Goal: Task Accomplishment & Management: Use online tool/utility

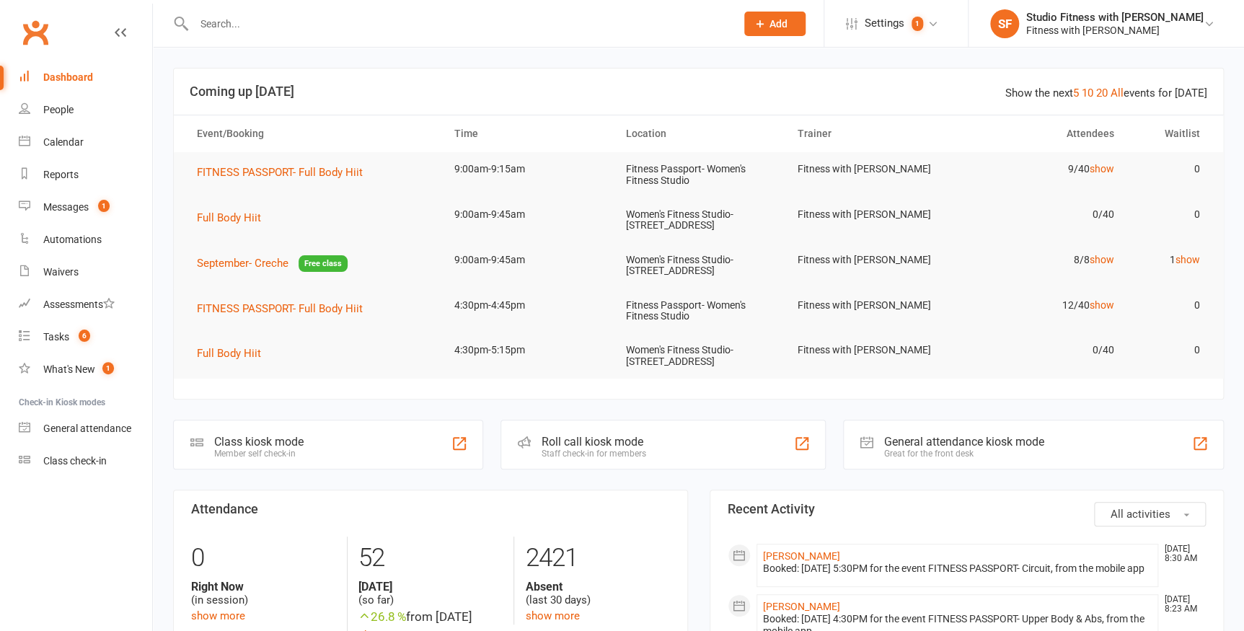
drag, startPoint x: 1105, startPoint y: 93, endPoint x: 941, endPoint y: 146, distance: 172.9
click at [1105, 93] on link "20" at bounding box center [1102, 93] width 12 height 13
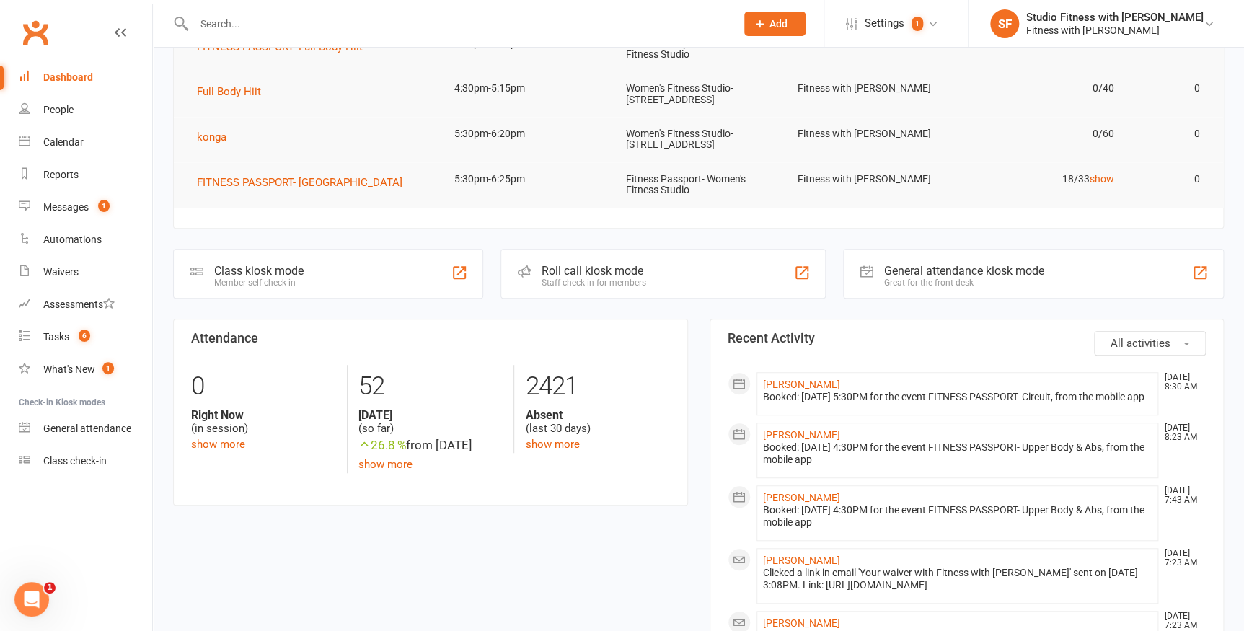
click at [232, 284] on div "Member self check-in" at bounding box center [258, 283] width 89 height 10
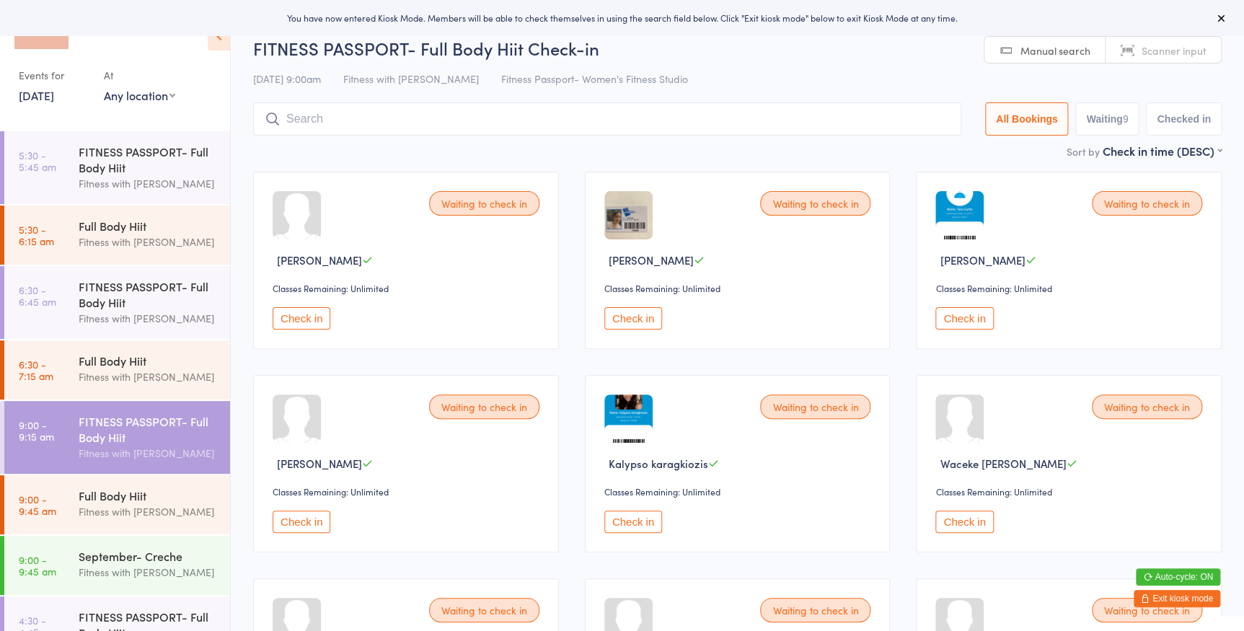
click at [141, 96] on select "Any location Women's Fitness Studio- [STREET_ADDRESS], [GEOGRAPHIC_DATA] Fitnes…" at bounding box center [139, 95] width 71 height 16
select select "0"
click at [104, 87] on select "Any location Women's Fitness Studio- [STREET_ADDRESS], [GEOGRAPHIC_DATA] Fitnes…" at bounding box center [139, 95] width 71 height 16
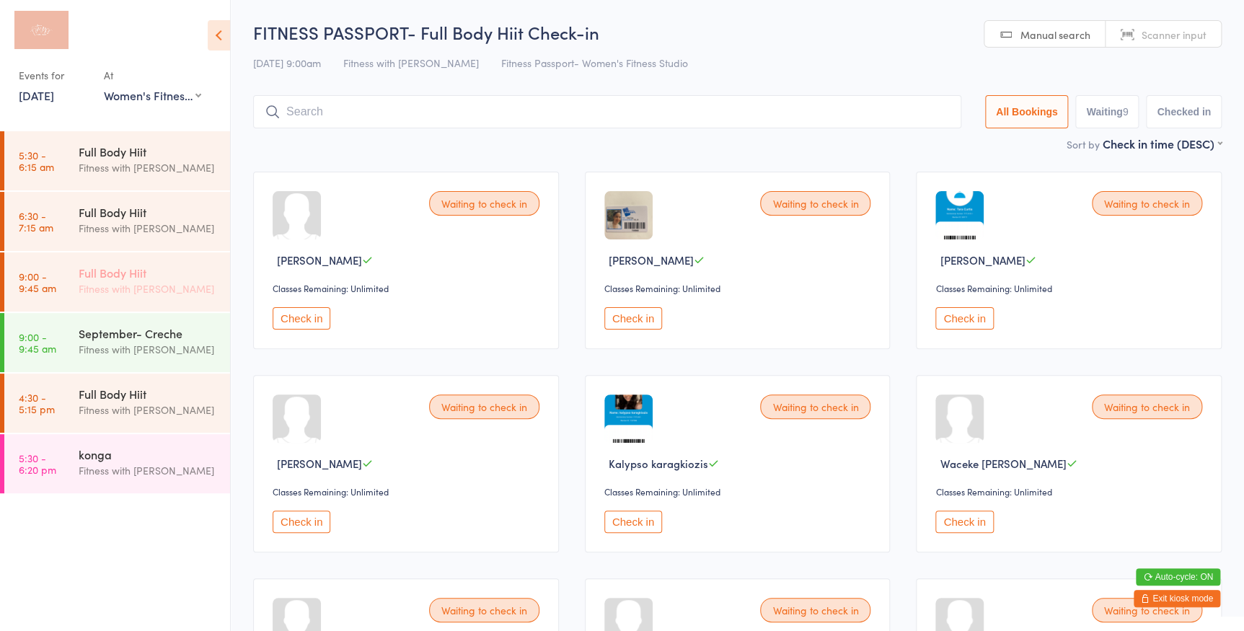
click at [43, 282] on time "9:00 - 9:45 am" at bounding box center [38, 282] width 38 height 23
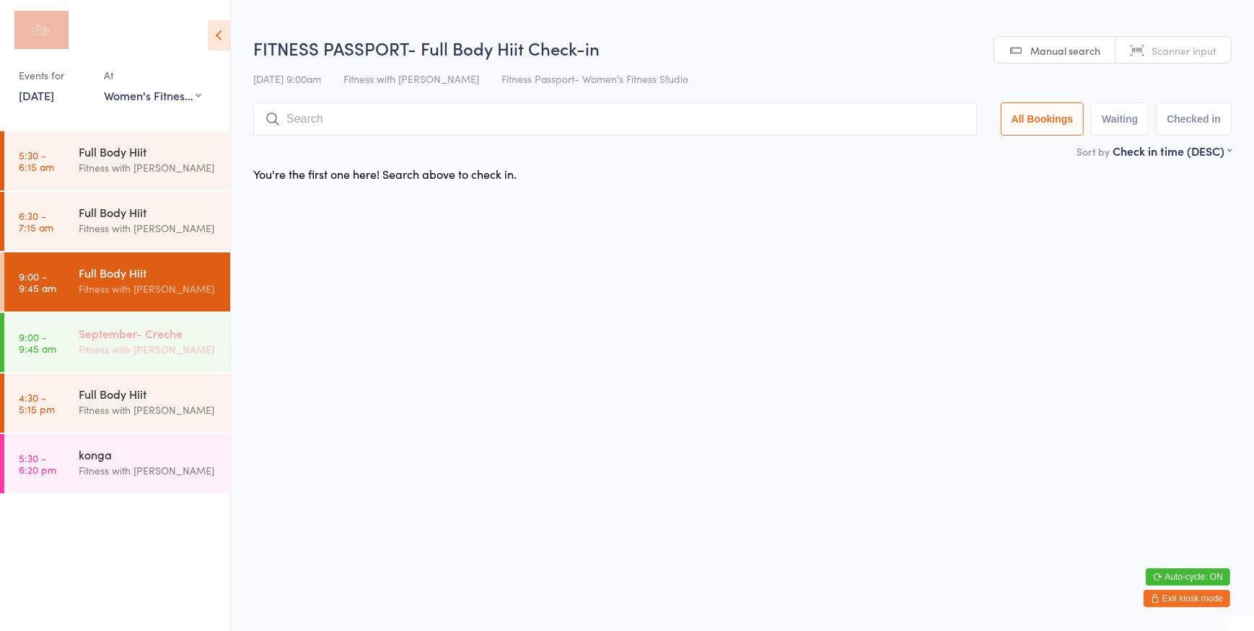
click at [49, 335] on time "9:00 - 9:45 am" at bounding box center [38, 342] width 38 height 23
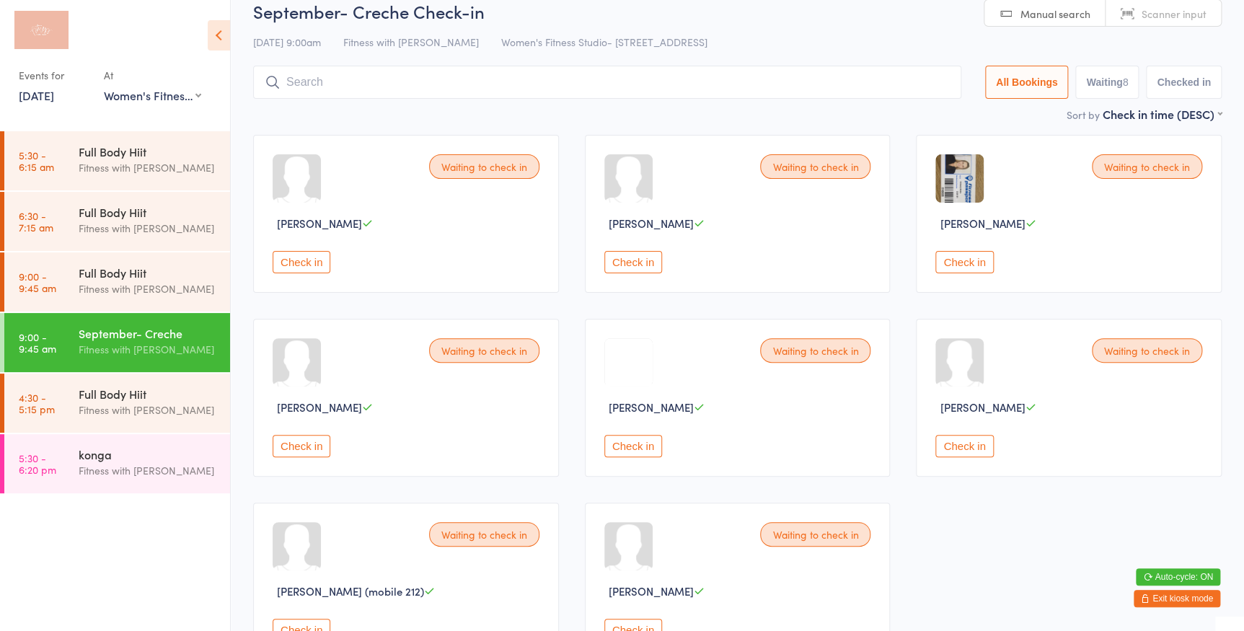
scroll to position [65, 0]
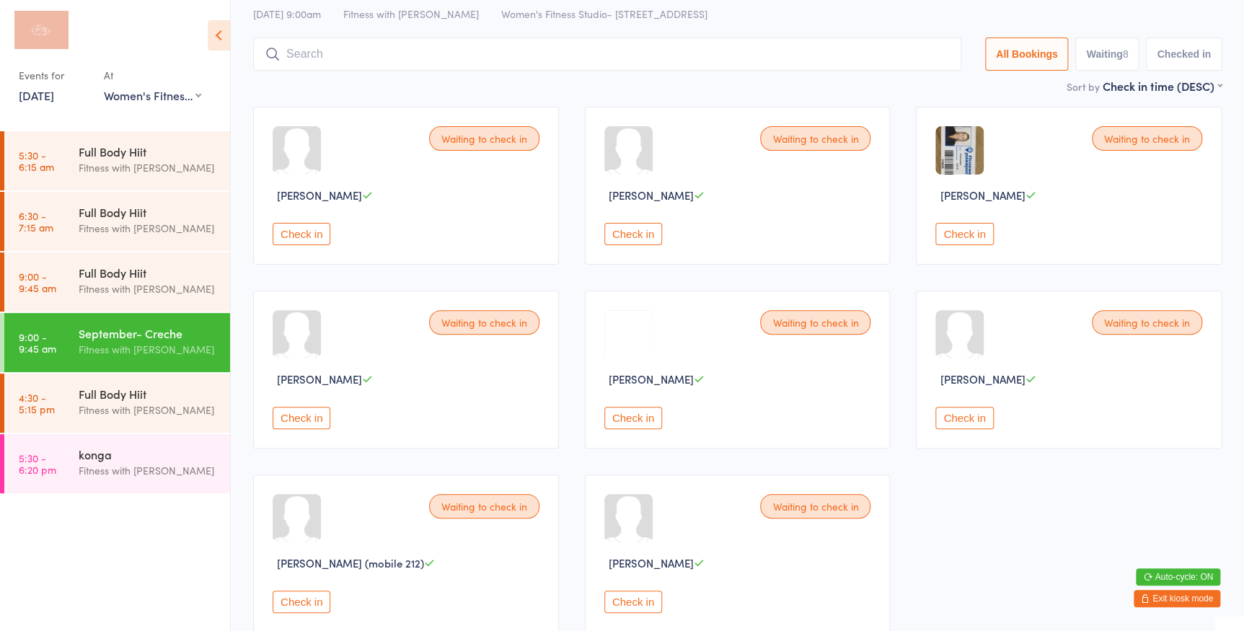
click at [639, 229] on button "Check in" at bounding box center [633, 234] width 58 height 22
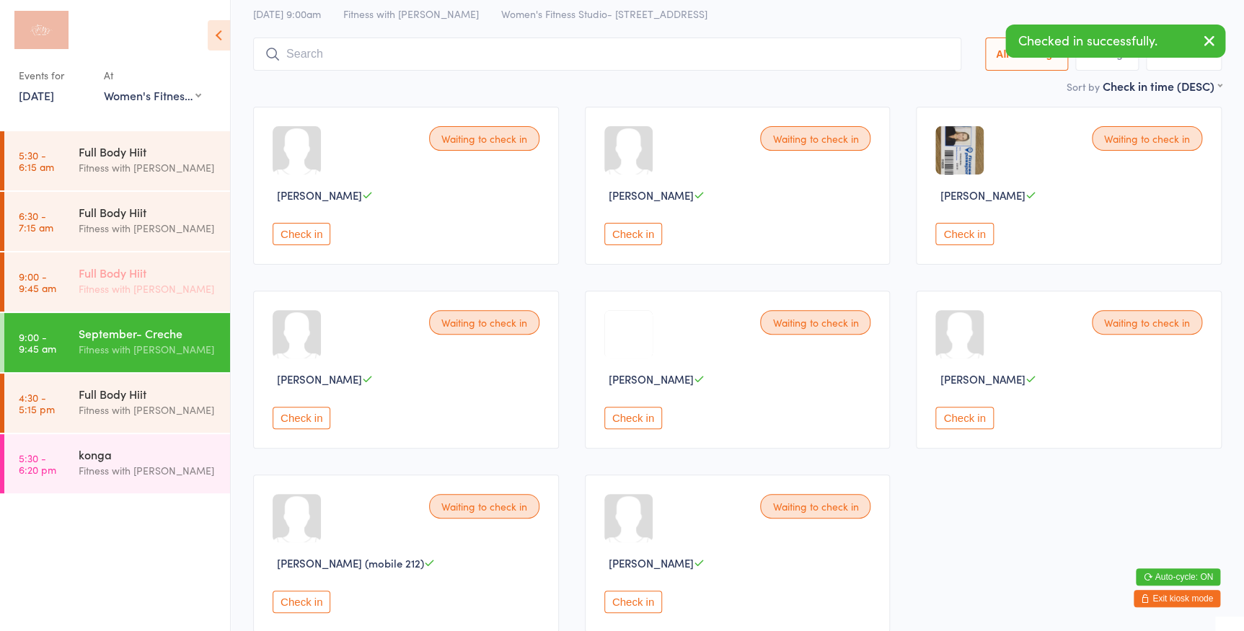
click at [48, 291] on time "9:00 - 9:45 am" at bounding box center [38, 282] width 38 height 23
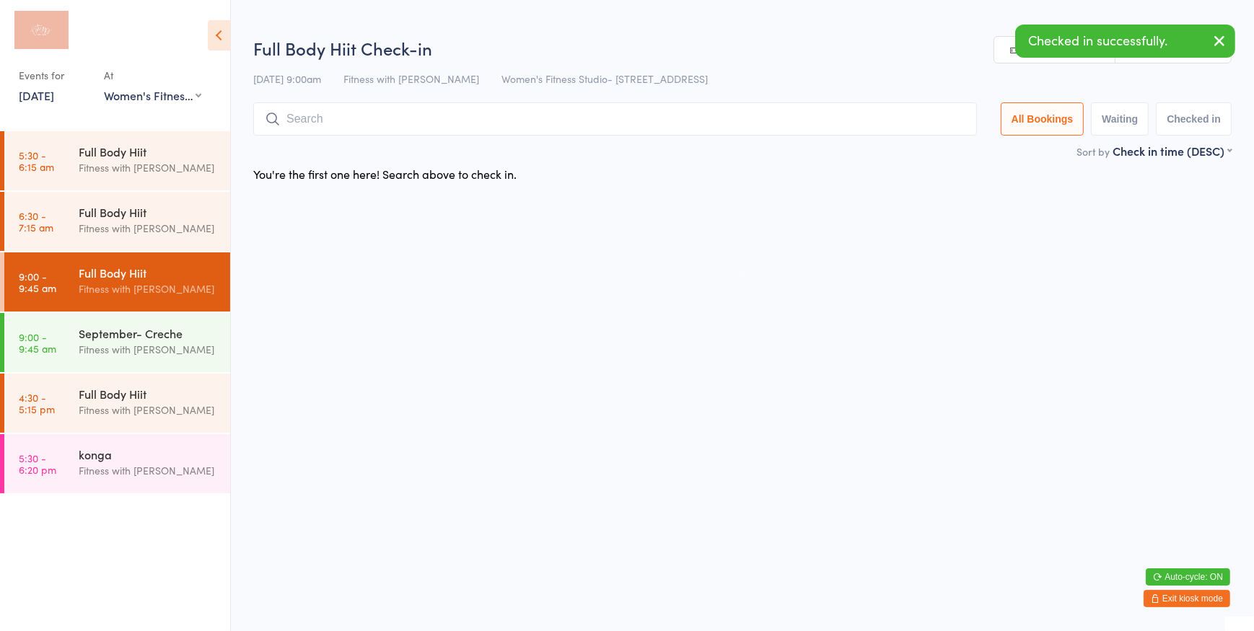
click at [1217, 38] on icon "button" at bounding box center [1218, 41] width 17 height 18
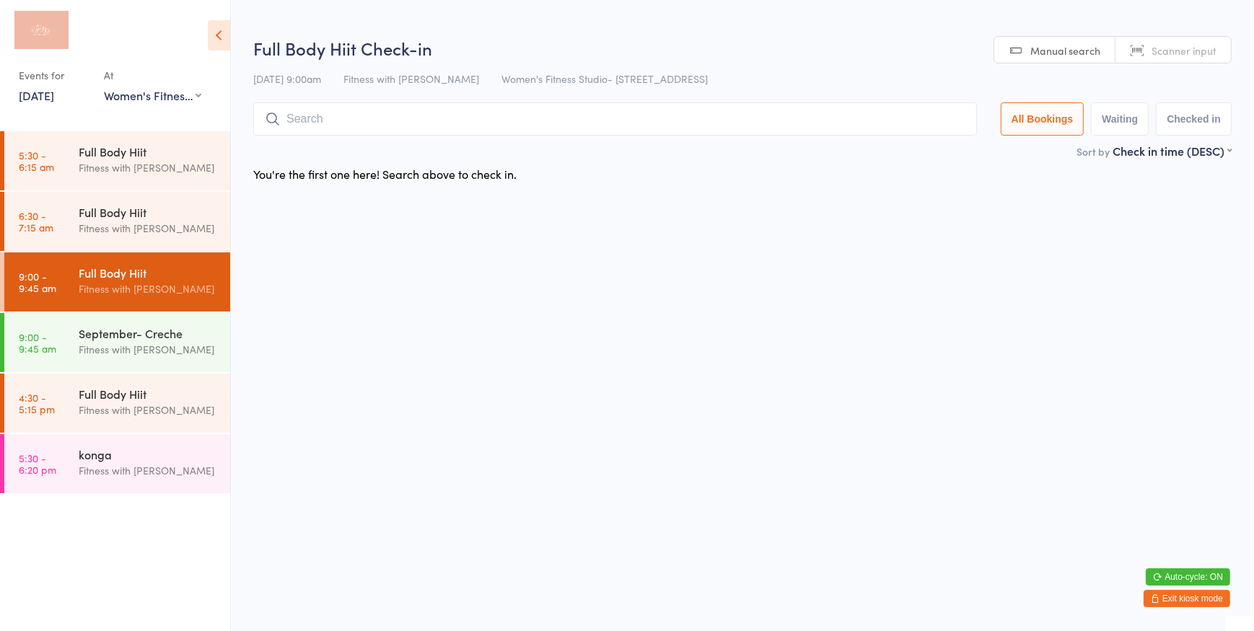
click at [1024, 43] on link "Manual search" at bounding box center [1054, 50] width 121 height 27
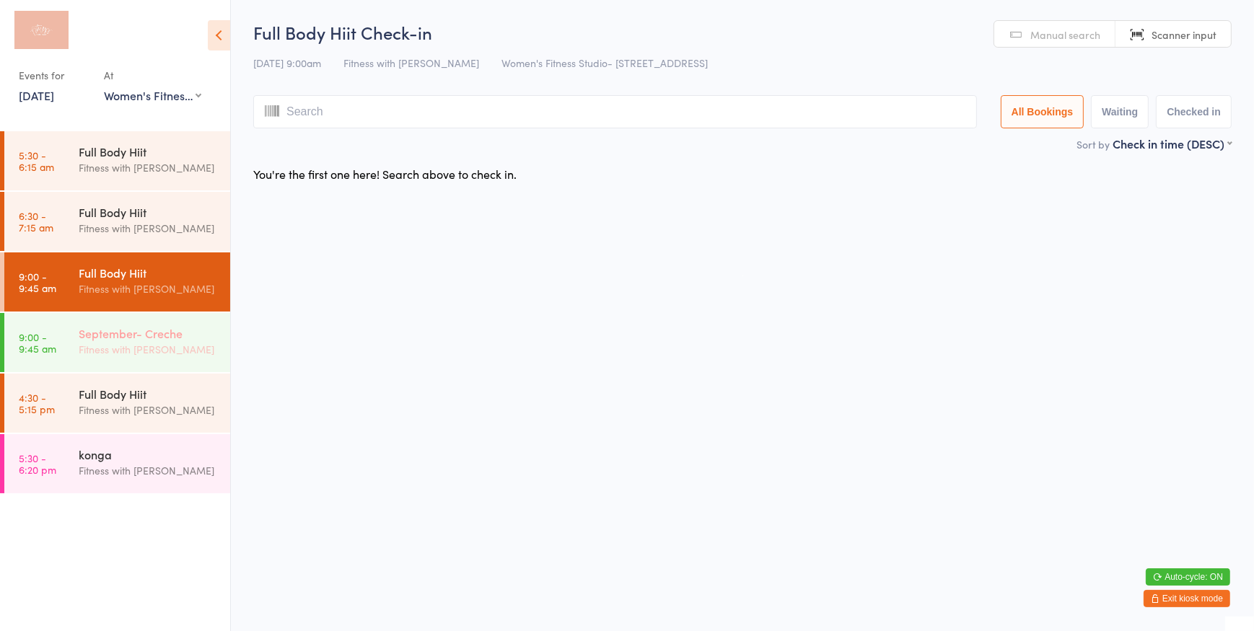
click at [167, 356] on div "Fitness with [PERSON_NAME]" at bounding box center [148, 349] width 139 height 17
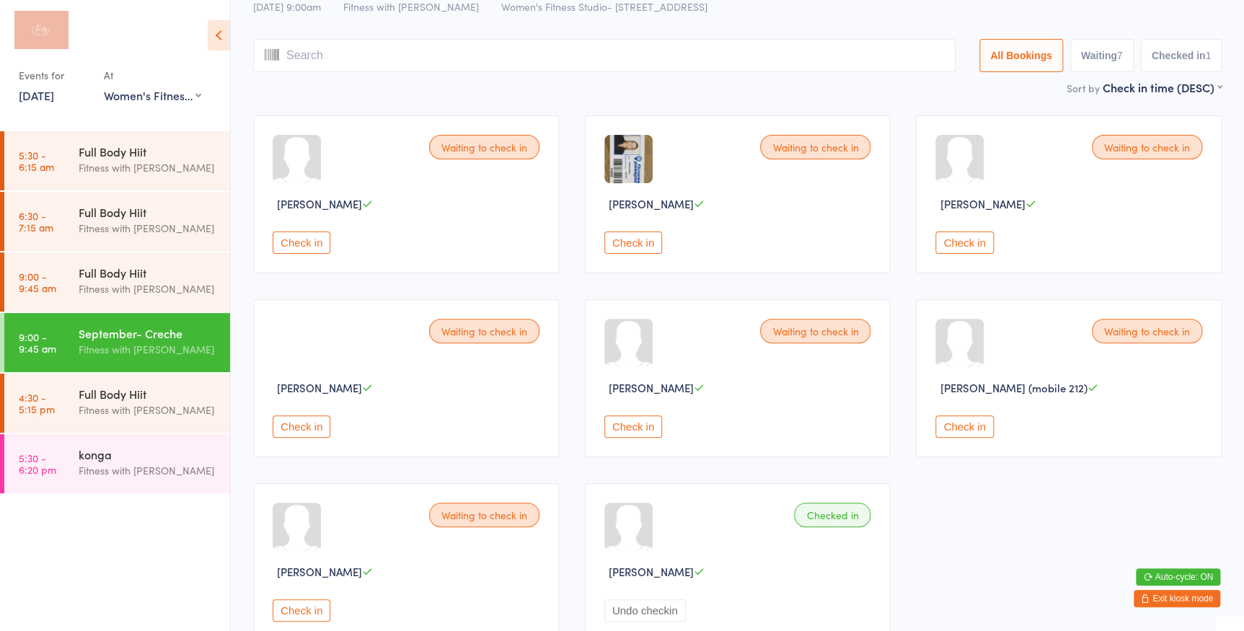
scroll to position [65, 0]
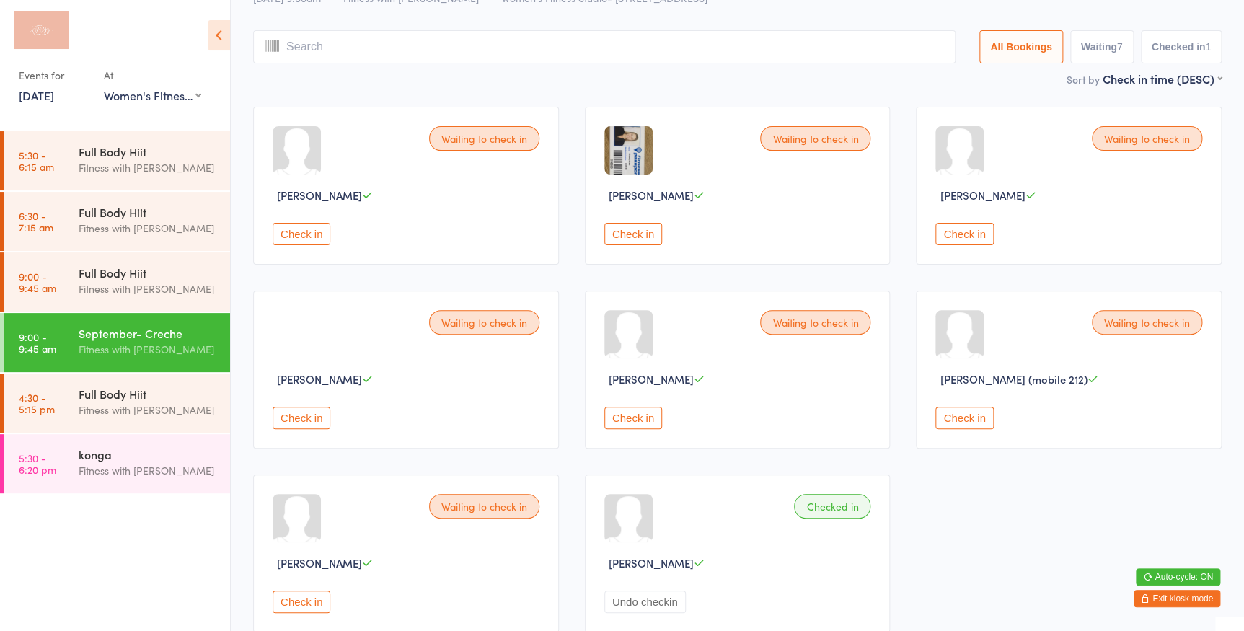
click at [961, 425] on button "Check in" at bounding box center [965, 418] width 58 height 22
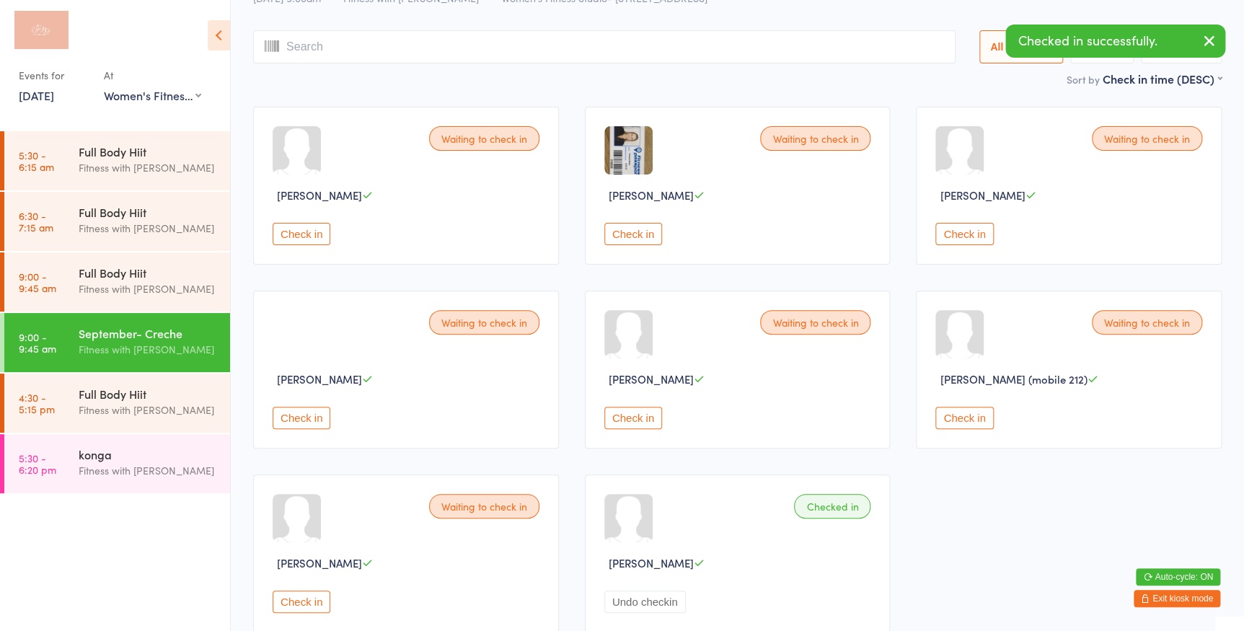
scroll to position [131, 0]
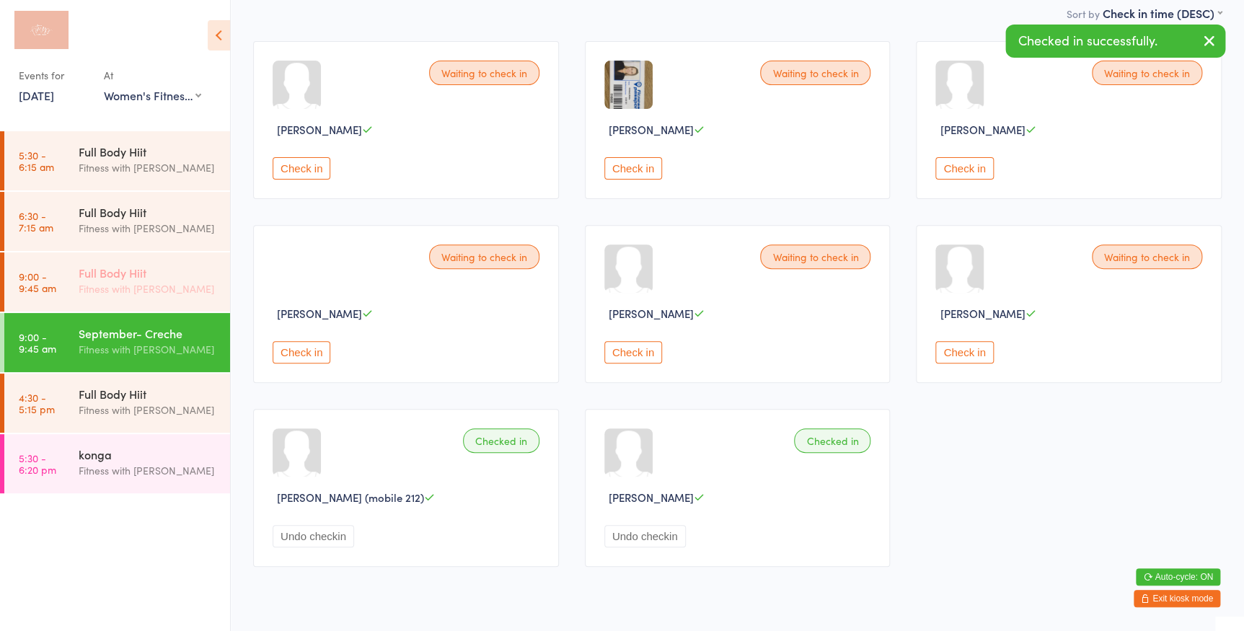
click at [170, 289] on div "Fitness with [PERSON_NAME]" at bounding box center [148, 289] width 139 height 17
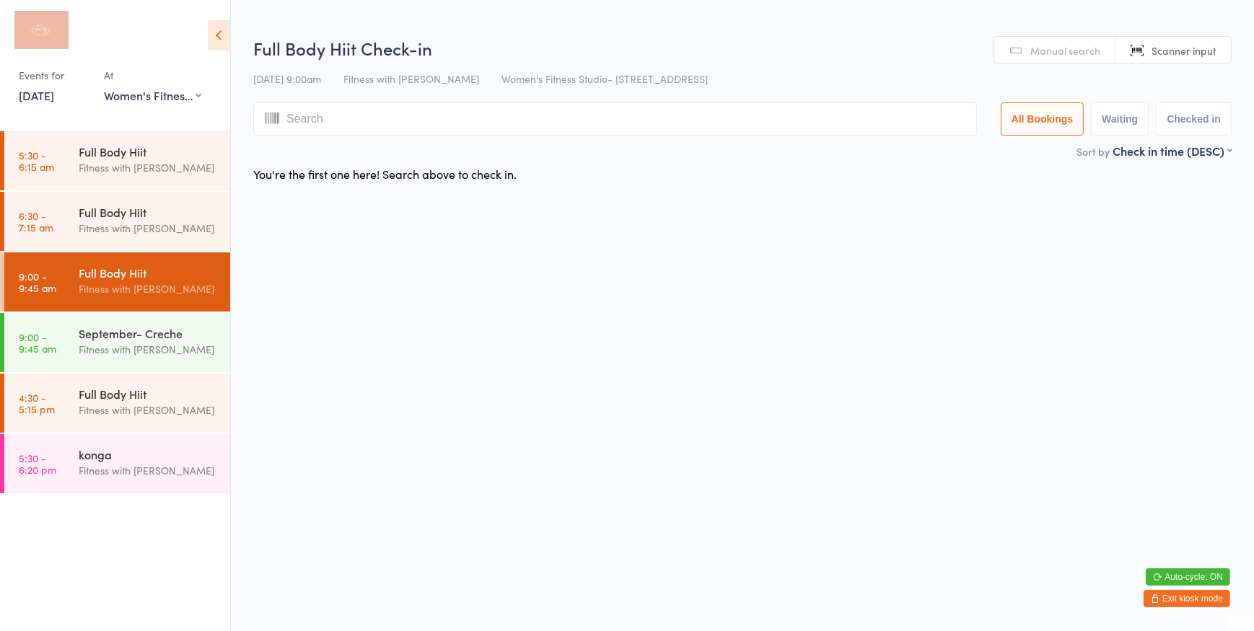
click at [1053, 54] on span "Manual search" at bounding box center [1065, 50] width 70 height 14
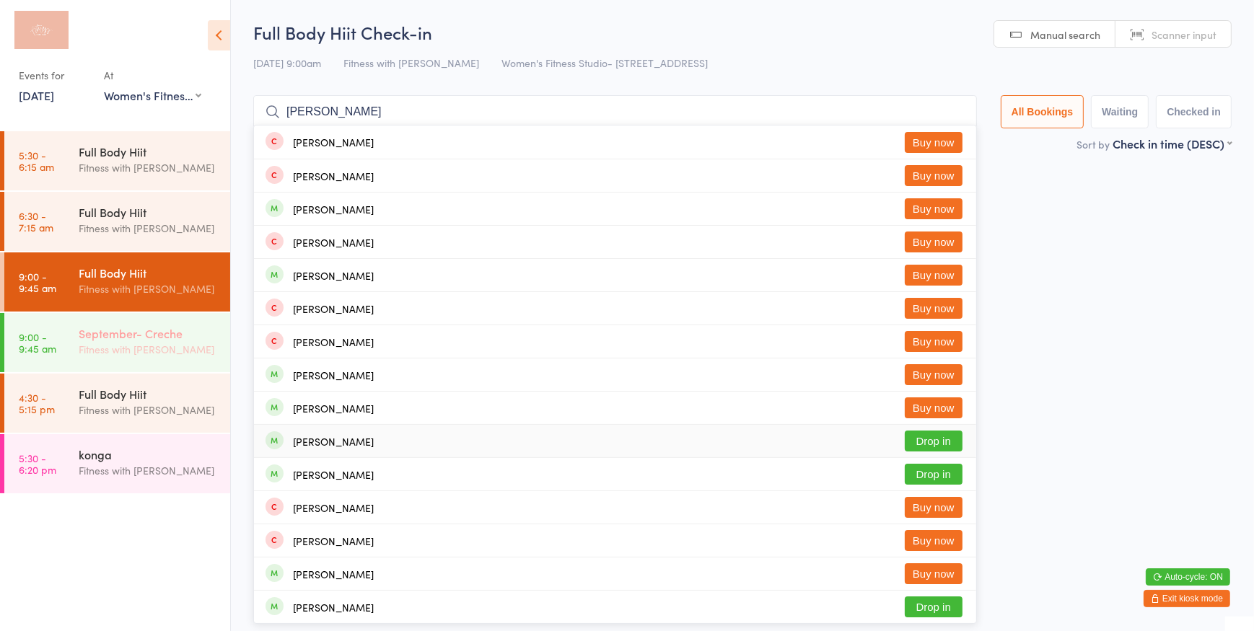
type input "[PERSON_NAME]"
click at [141, 340] on div "September- Creche" at bounding box center [148, 333] width 139 height 16
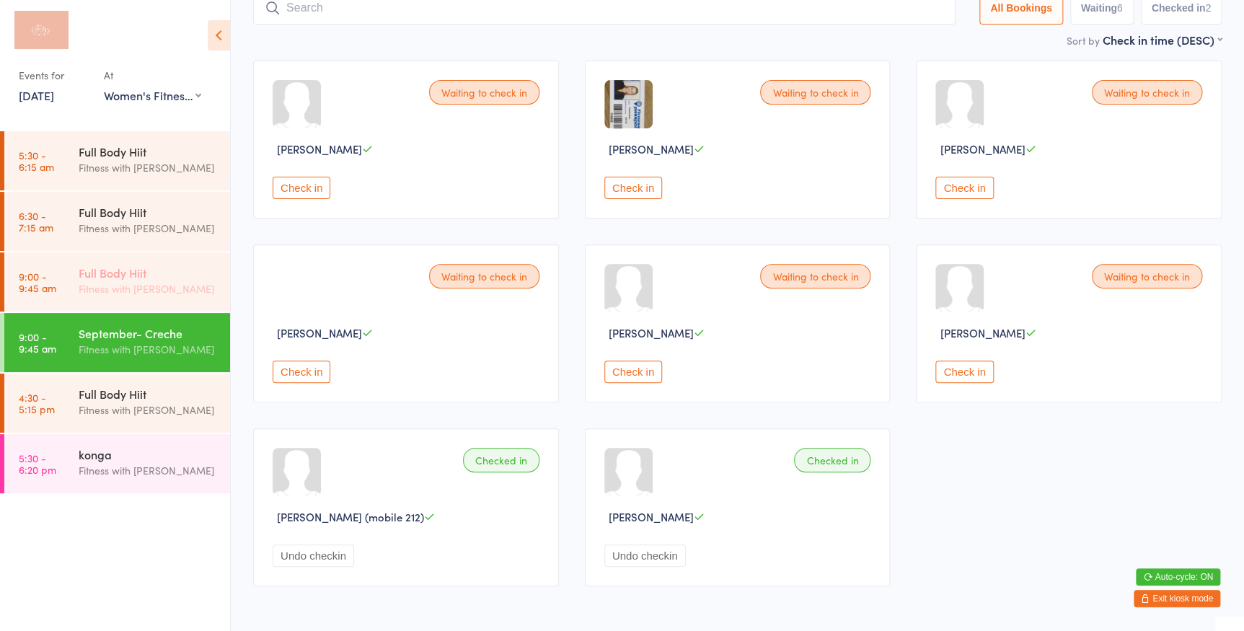
scroll to position [167, 0]
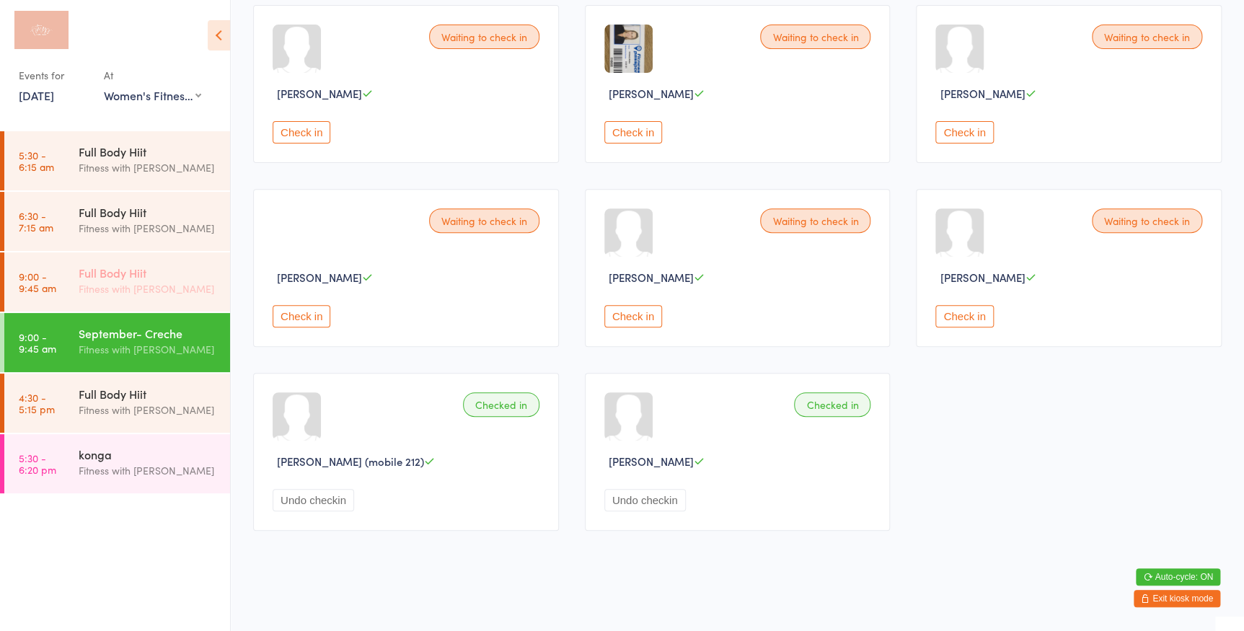
click at [198, 272] on div "Full Body Hiit" at bounding box center [148, 273] width 139 height 16
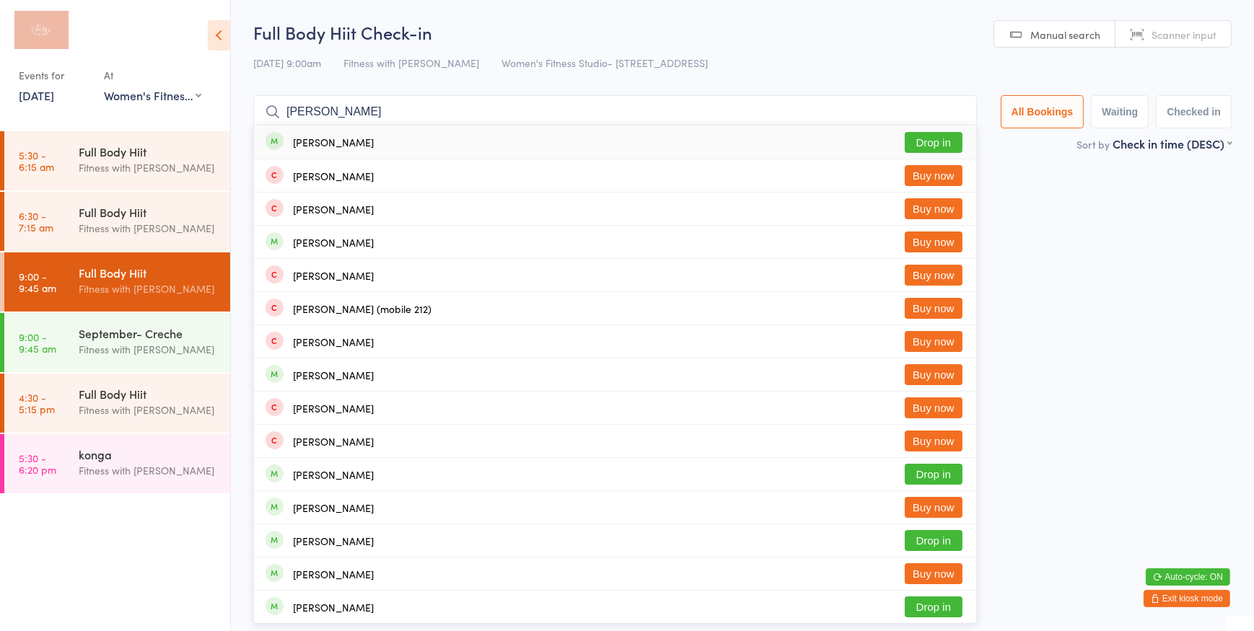
type input "[PERSON_NAME]"
click at [941, 136] on button "Drop in" at bounding box center [934, 142] width 58 height 21
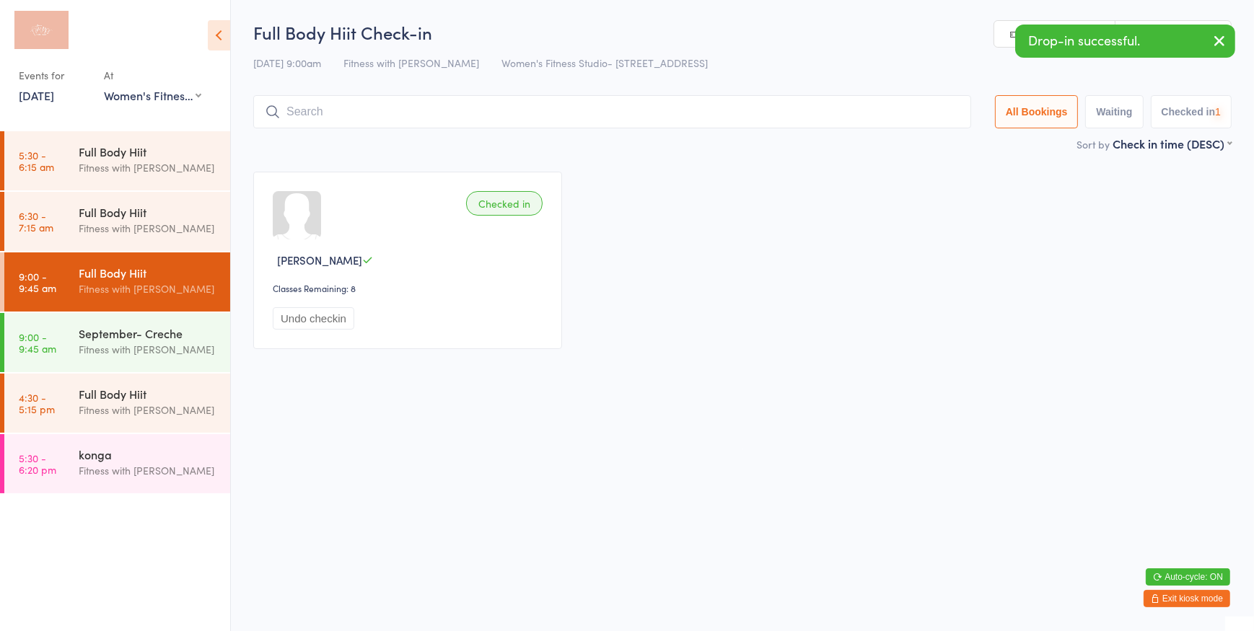
click at [1217, 39] on icon "button" at bounding box center [1218, 41] width 17 height 18
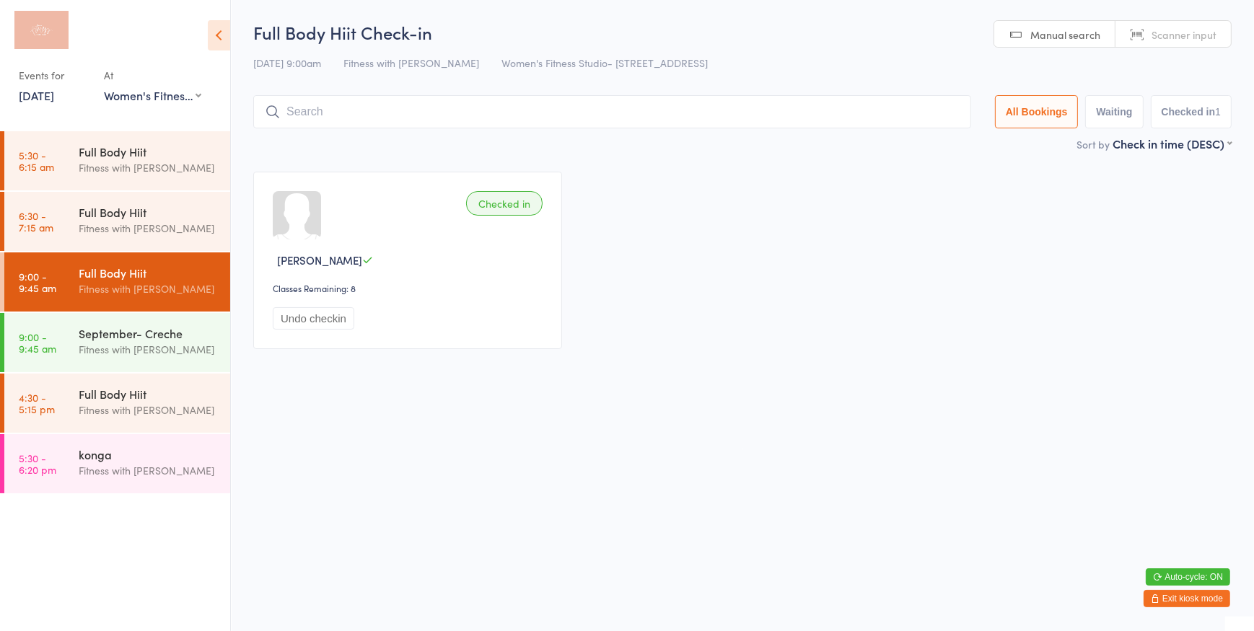
click at [1200, 33] on span "Scanner input" at bounding box center [1183, 34] width 65 height 14
click at [127, 338] on div "September- Creche" at bounding box center [148, 333] width 139 height 16
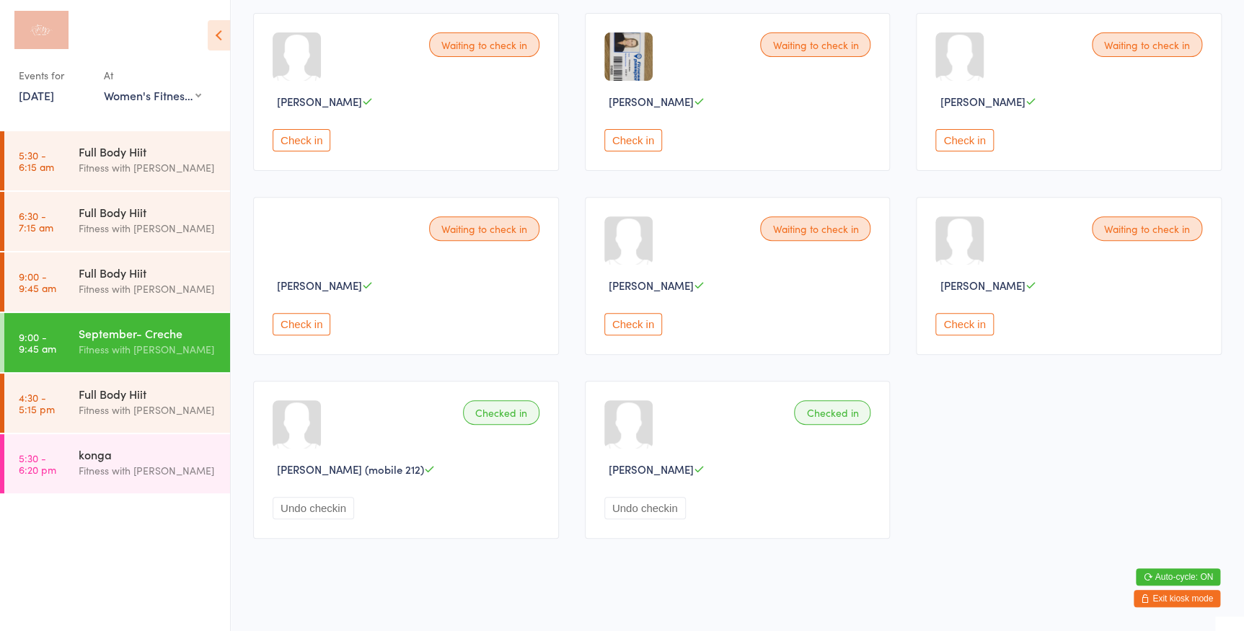
scroll to position [167, 0]
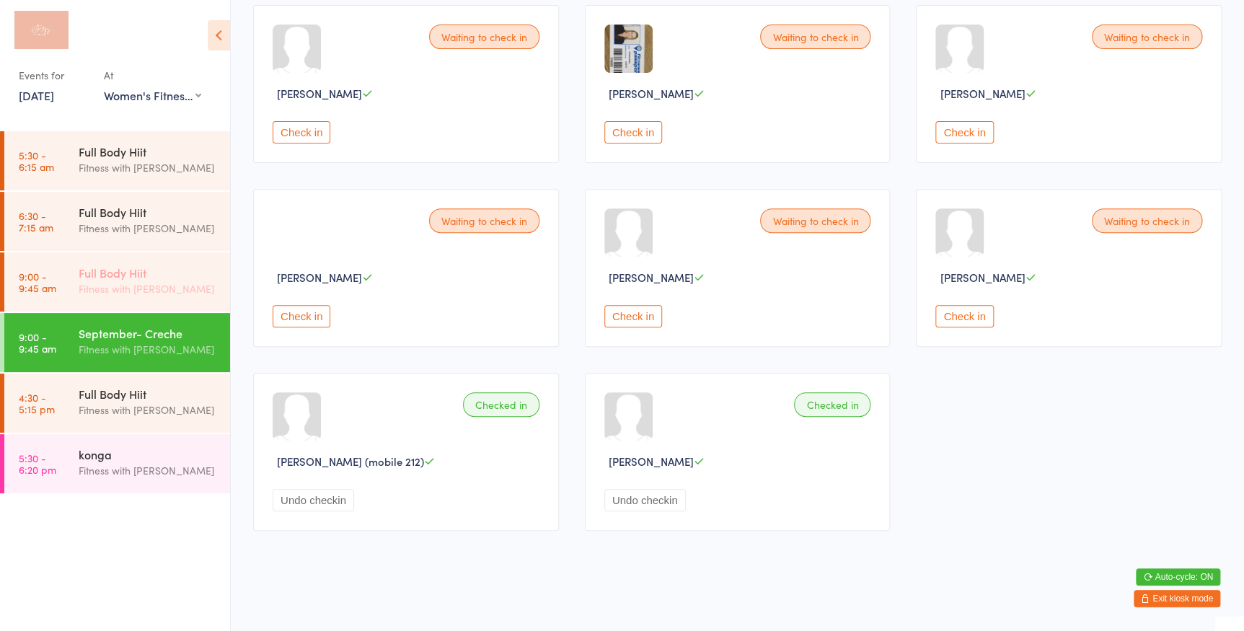
click at [151, 270] on div "Full Body Hiit" at bounding box center [148, 273] width 139 height 16
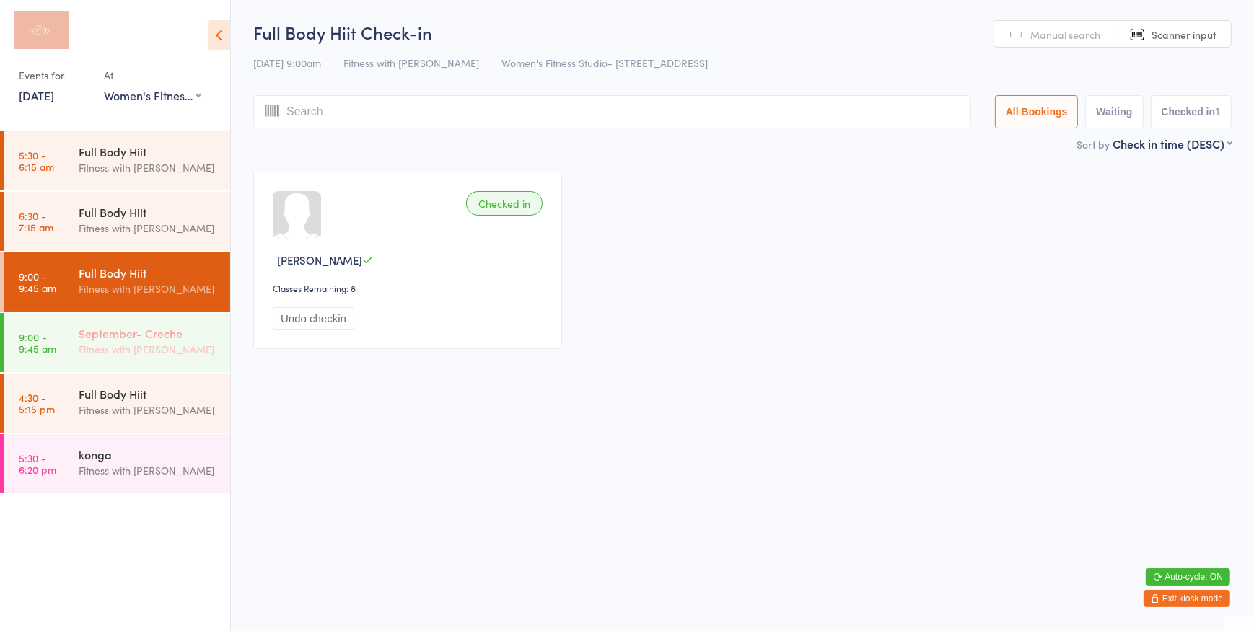
click at [172, 327] on div "September- Creche" at bounding box center [148, 333] width 139 height 16
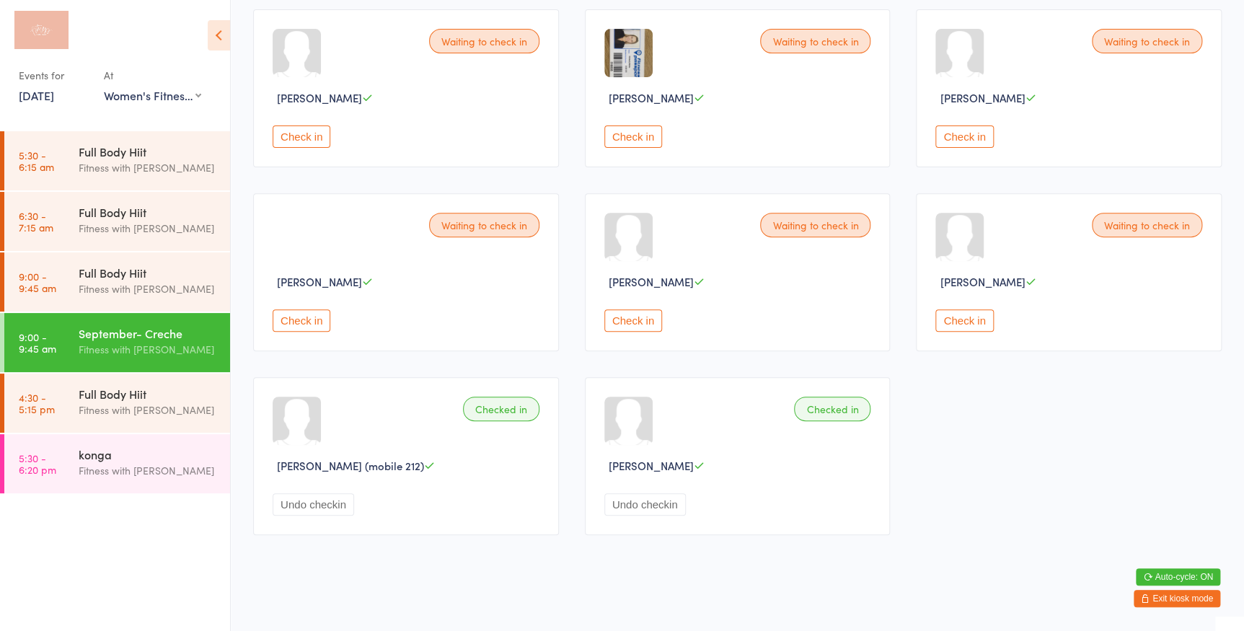
scroll to position [167, 0]
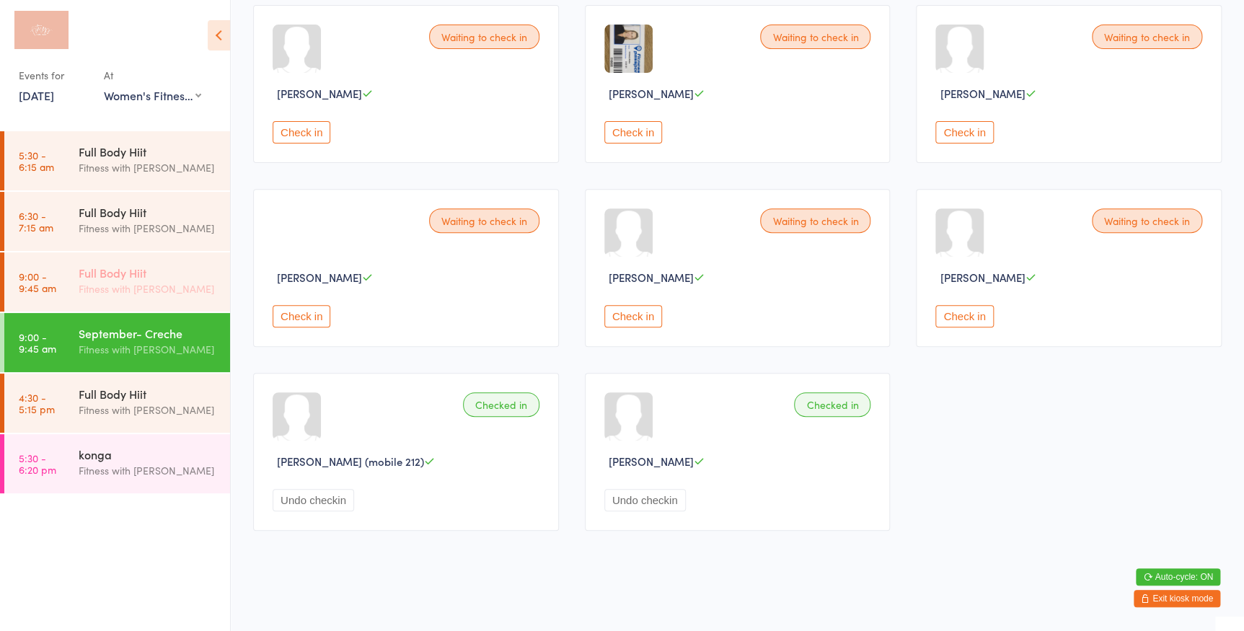
click at [97, 284] on div "Fitness with [PERSON_NAME]" at bounding box center [148, 289] width 139 height 17
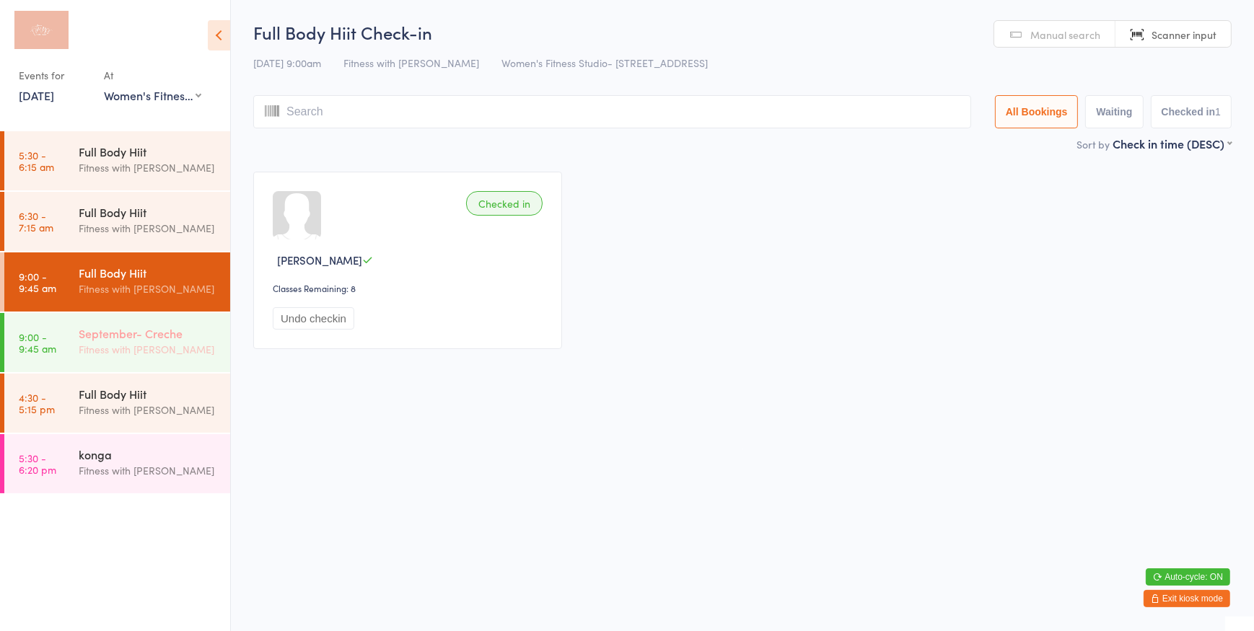
click at [92, 336] on div "September- Creche" at bounding box center [148, 333] width 139 height 16
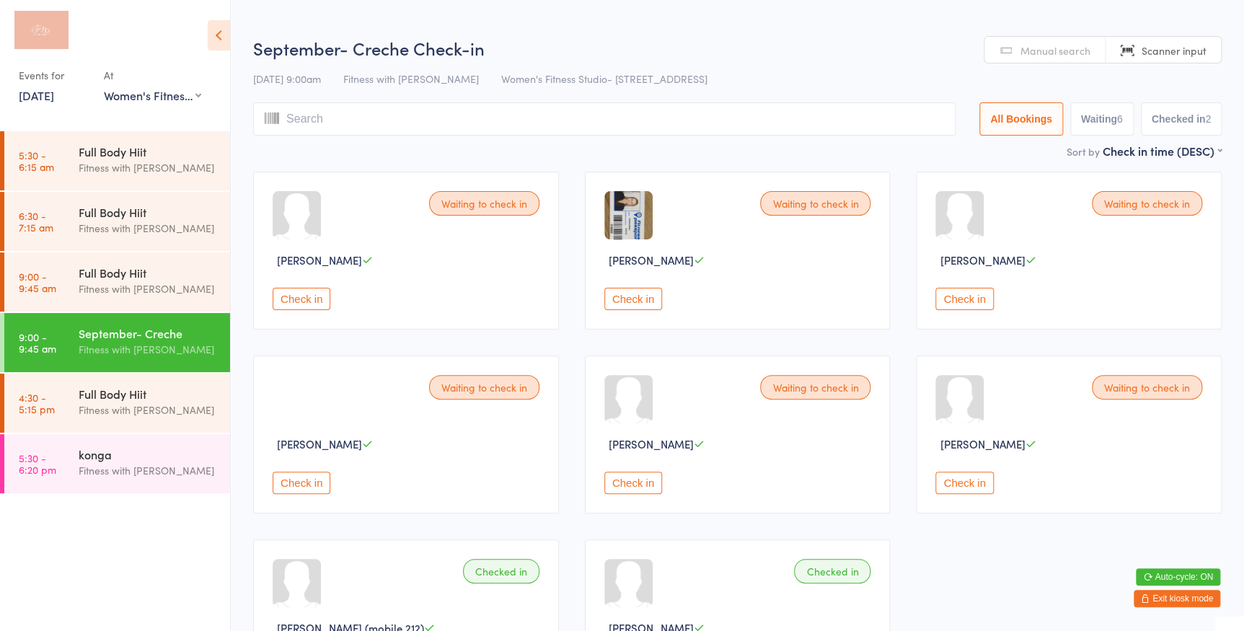
click at [636, 296] on button "Check in" at bounding box center [633, 299] width 58 height 22
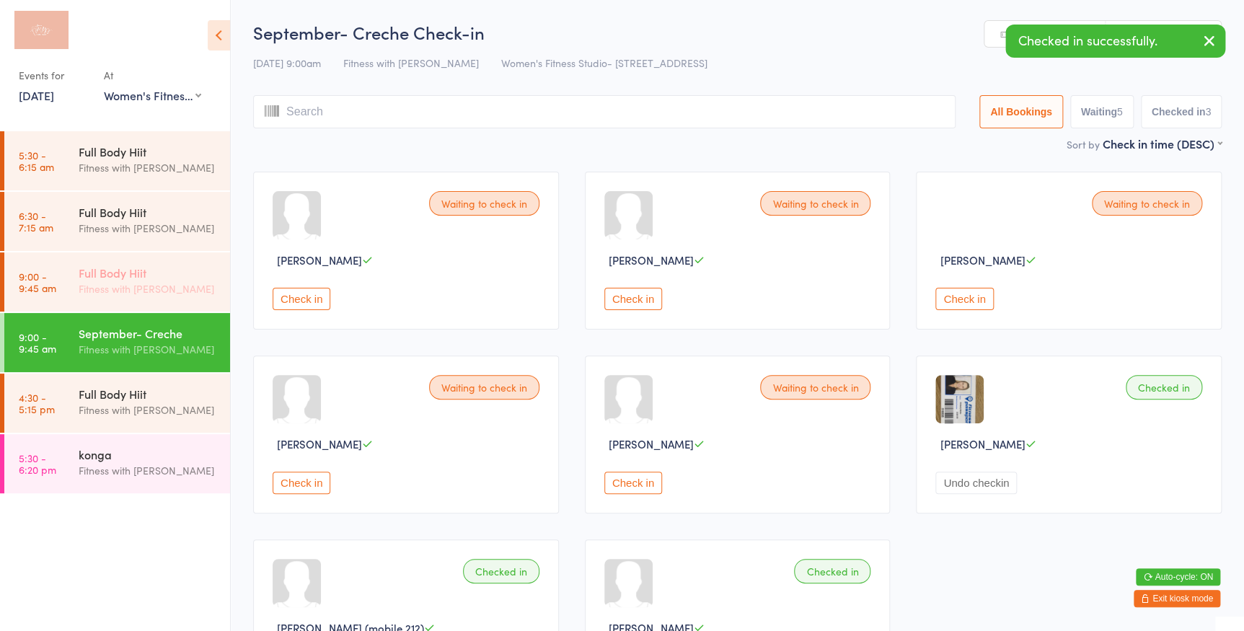
click at [172, 271] on div "Full Body Hiit" at bounding box center [148, 273] width 139 height 16
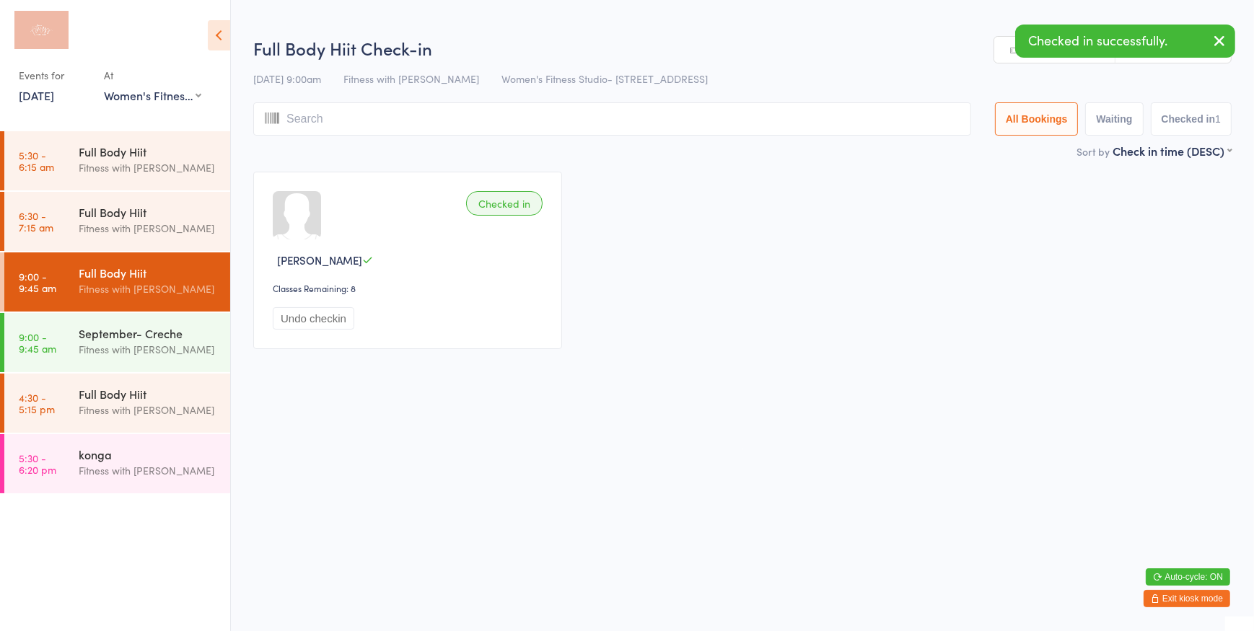
click at [1215, 35] on icon "button" at bounding box center [1218, 41] width 17 height 18
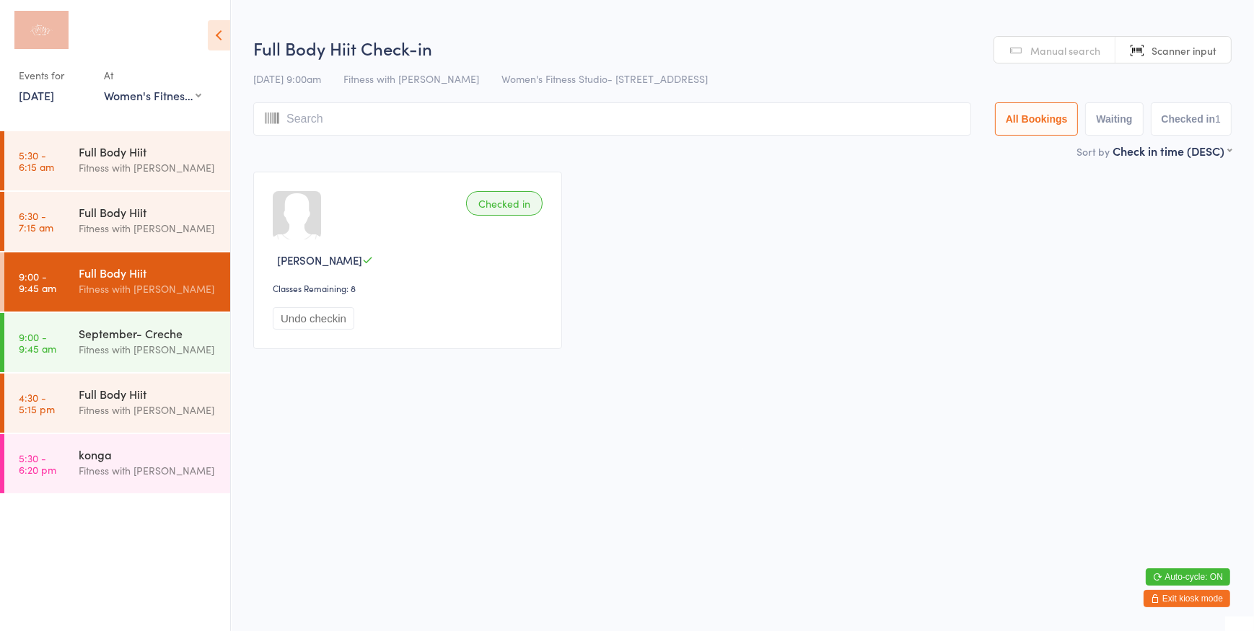
click at [1197, 47] on span "Scanner input" at bounding box center [1183, 50] width 65 height 14
click at [1195, 48] on span "Scanner input" at bounding box center [1183, 50] width 65 height 14
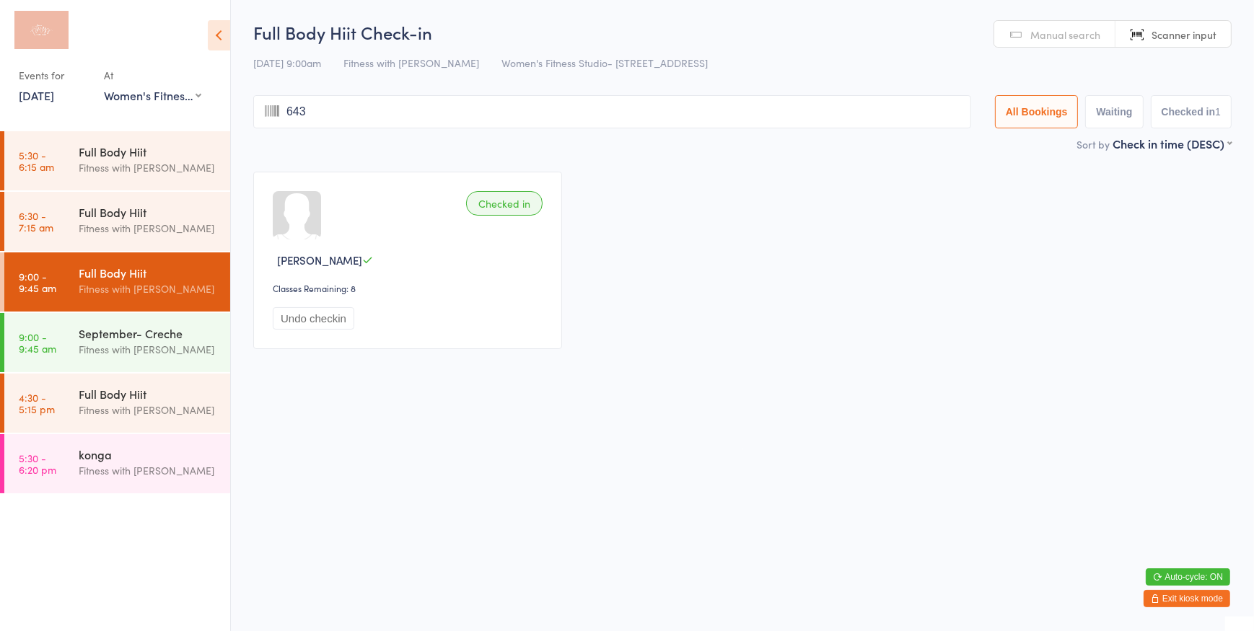
type input "6431"
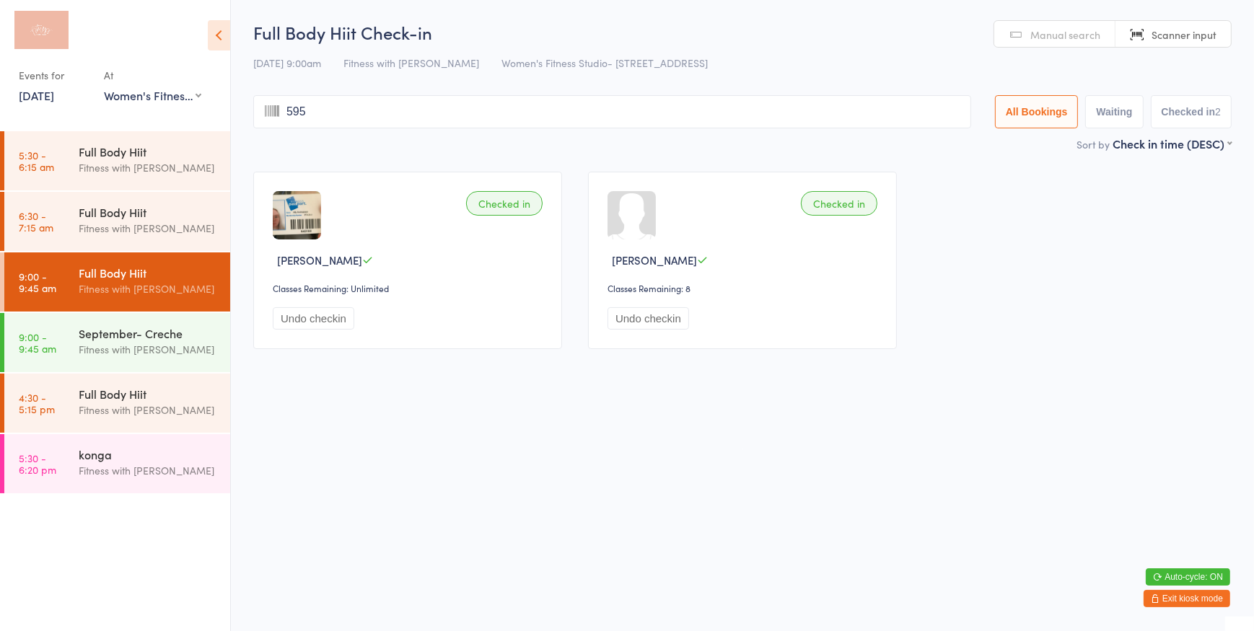
type input "5959"
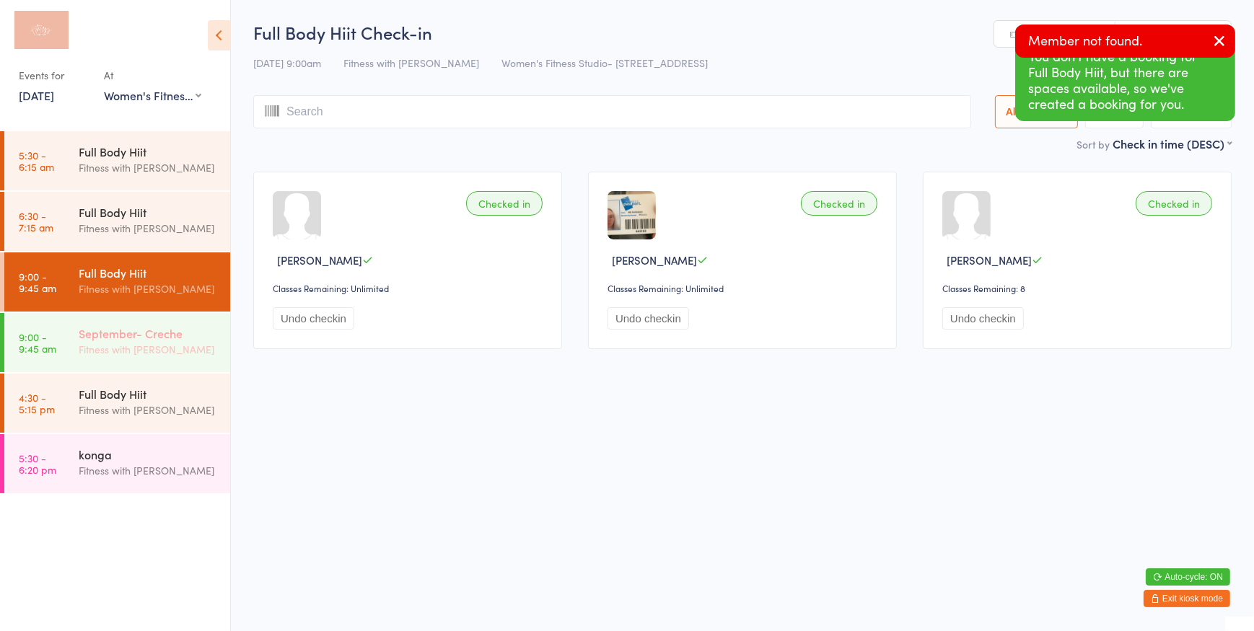
click at [146, 347] on div "Fitness with [PERSON_NAME]" at bounding box center [148, 349] width 139 height 17
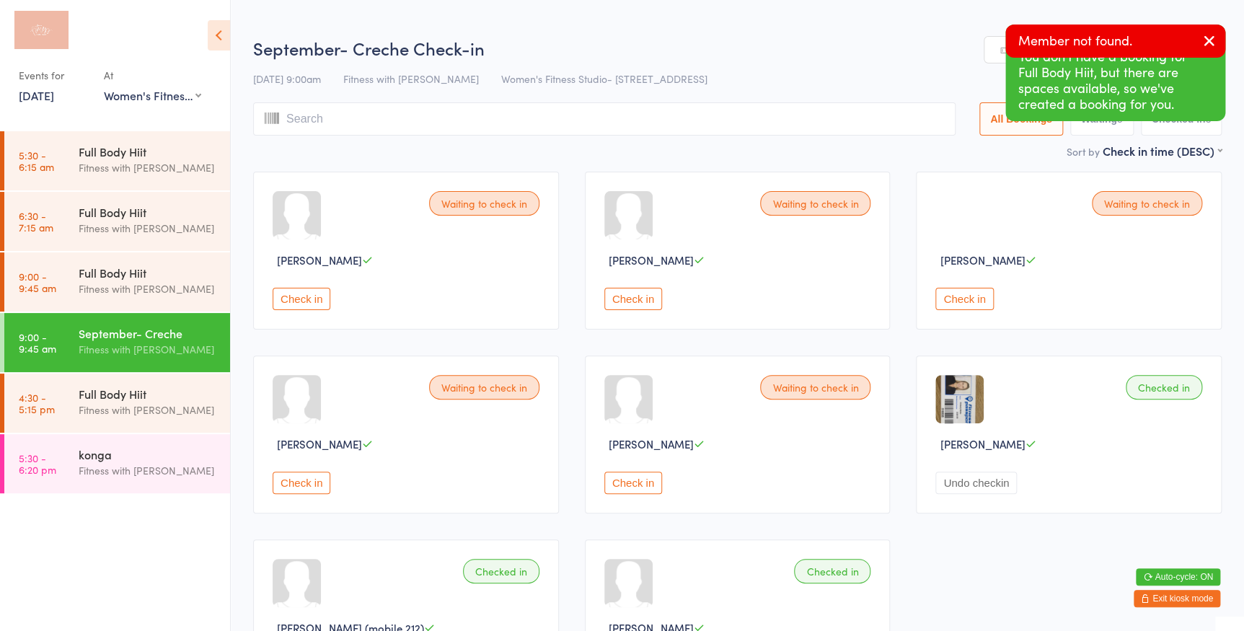
drag, startPoint x: 641, startPoint y: 297, endPoint x: 581, endPoint y: 302, distance: 60.0
click at [641, 297] on button "Check in" at bounding box center [633, 299] width 58 height 22
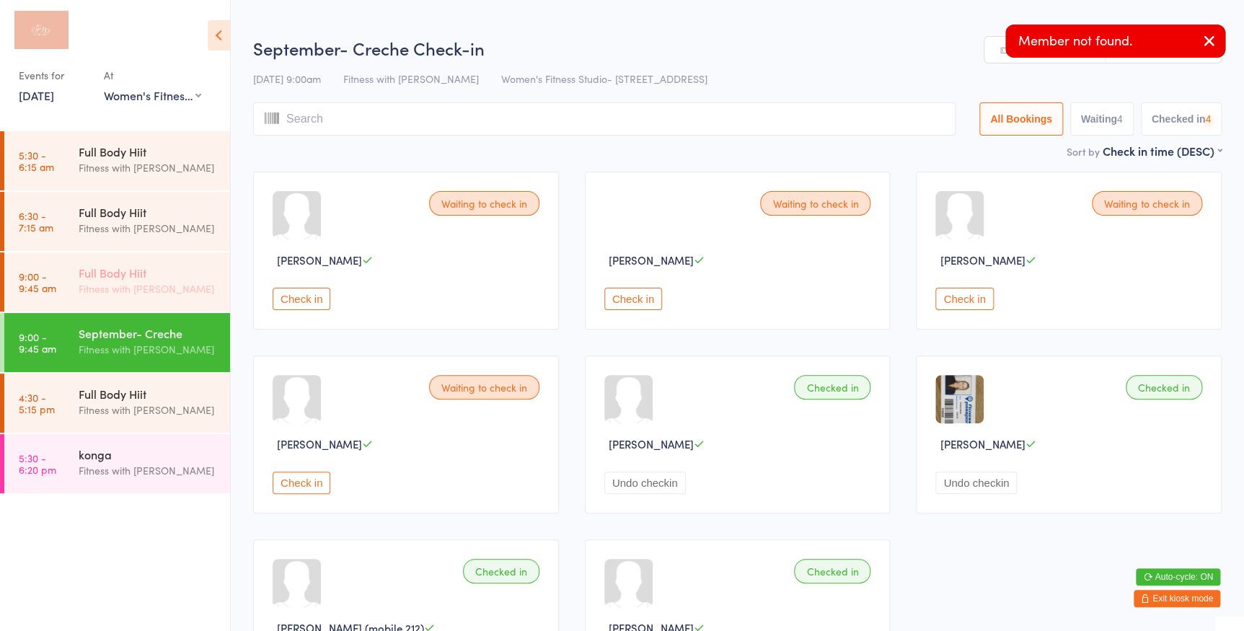
click at [157, 289] on div "Fitness with [PERSON_NAME]" at bounding box center [148, 289] width 139 height 17
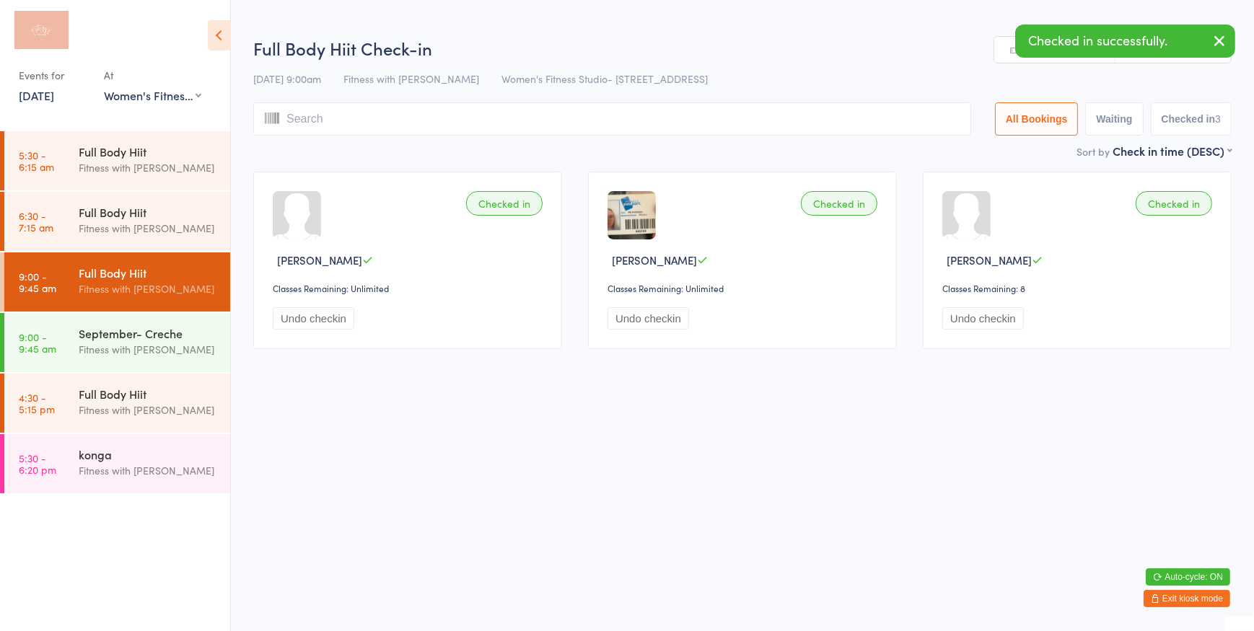
click at [1216, 43] on icon "button" at bounding box center [1218, 41] width 17 height 18
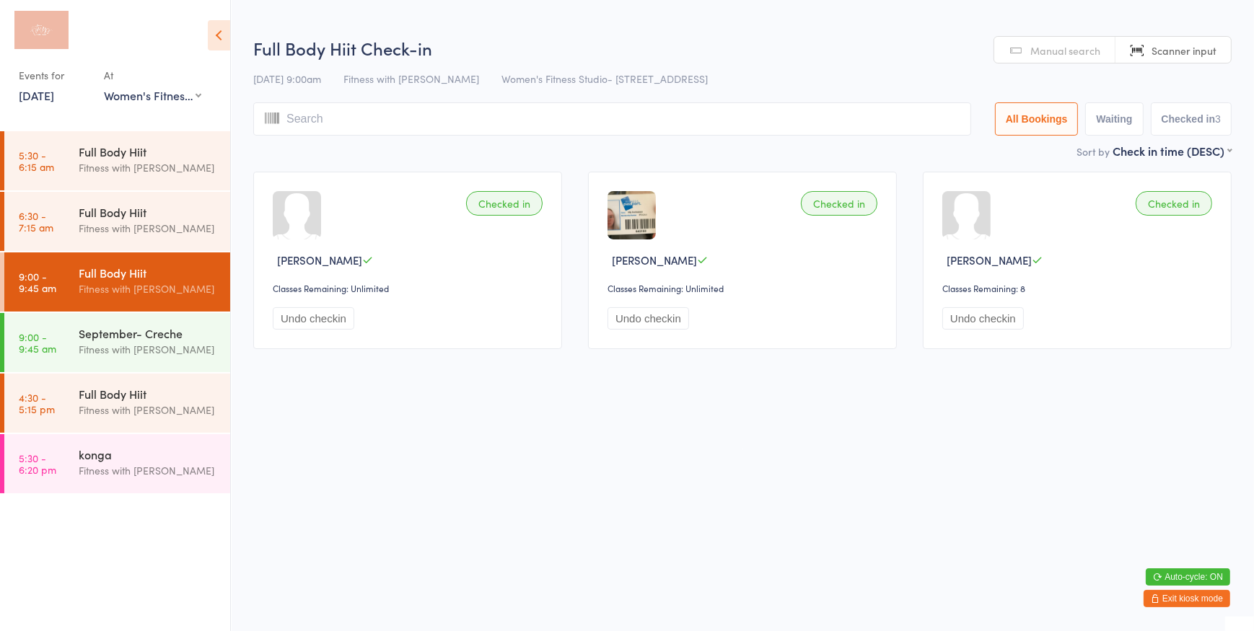
click at [1197, 47] on span "Scanner input" at bounding box center [1183, 50] width 65 height 14
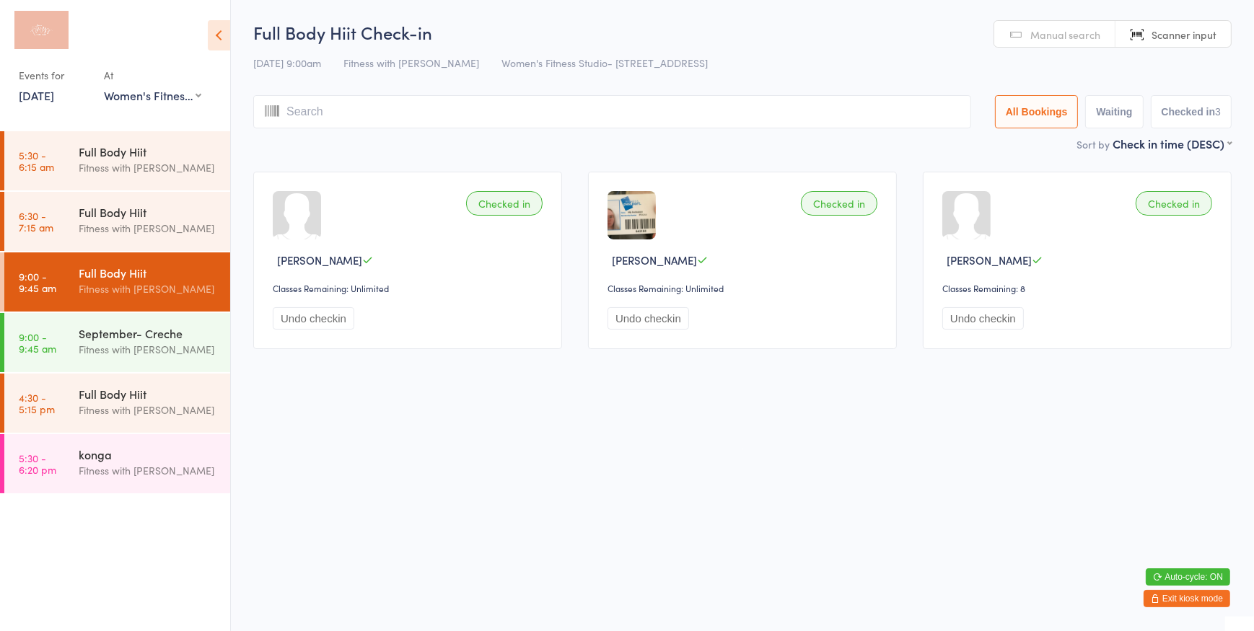
click at [1057, 42] on link "Manual search" at bounding box center [1054, 34] width 121 height 27
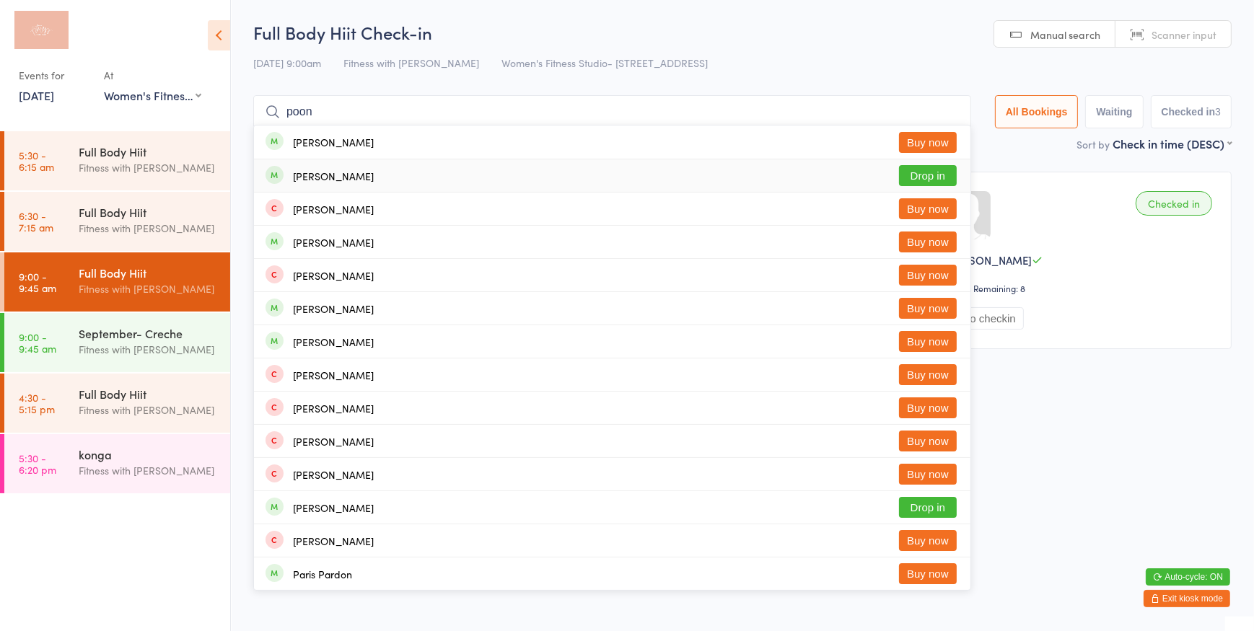
type input "poon"
click at [934, 187] on div "[PERSON_NAME] Drop in" at bounding box center [612, 175] width 716 height 32
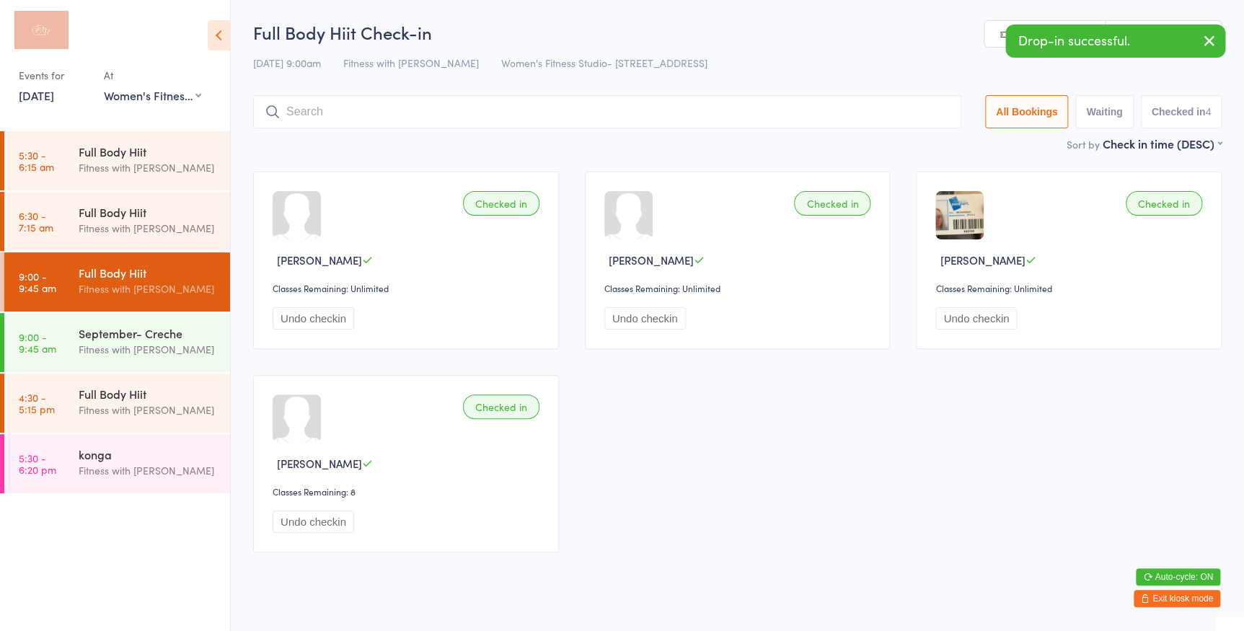
click at [996, 24] on link "Manual search" at bounding box center [1045, 34] width 121 height 27
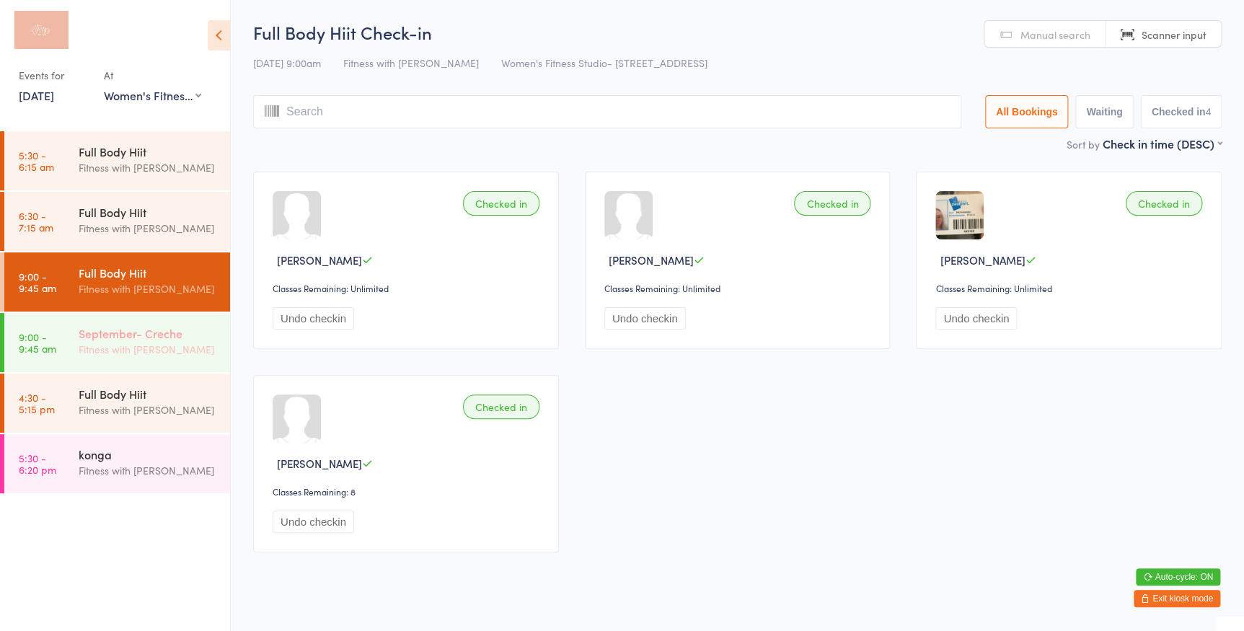
click at [201, 346] on div "Fitness with [PERSON_NAME]" at bounding box center [148, 349] width 139 height 17
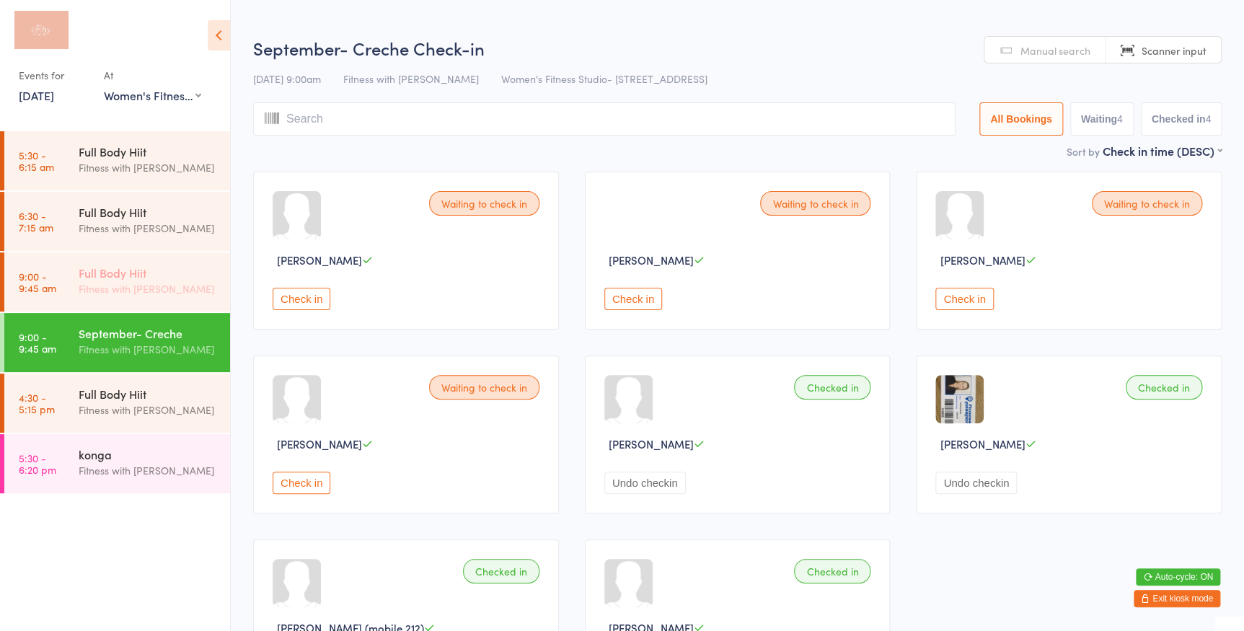
click at [208, 273] on div "Full Body Hiit" at bounding box center [148, 273] width 139 height 16
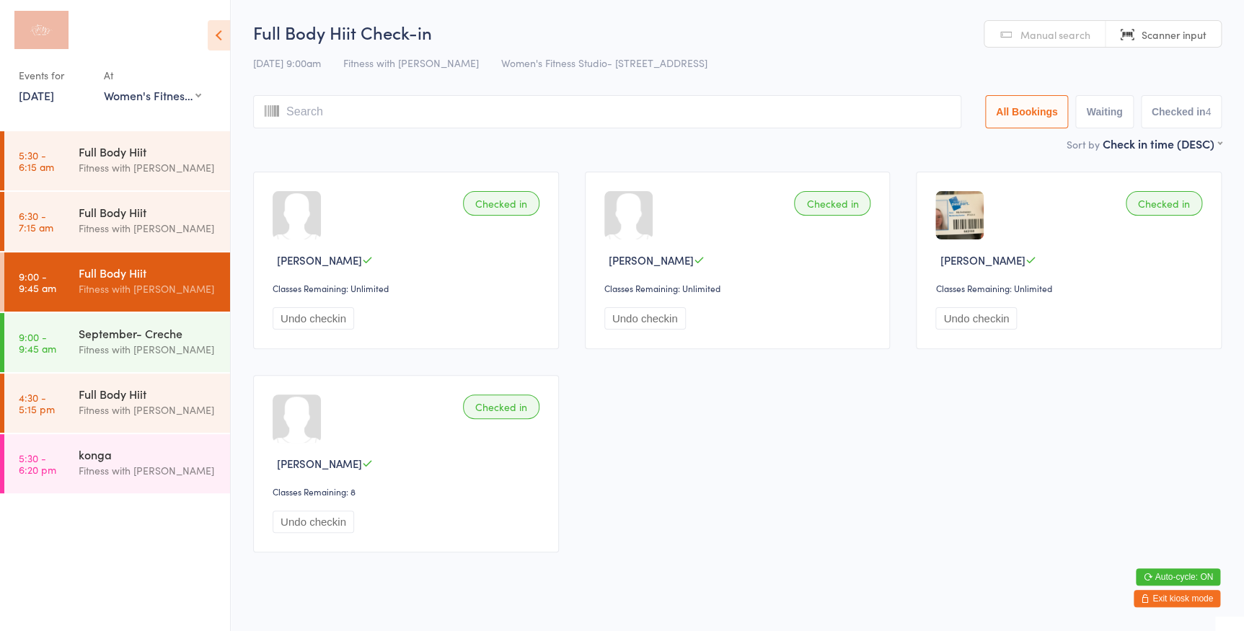
click at [1042, 40] on span "Manual search" at bounding box center [1056, 34] width 70 height 14
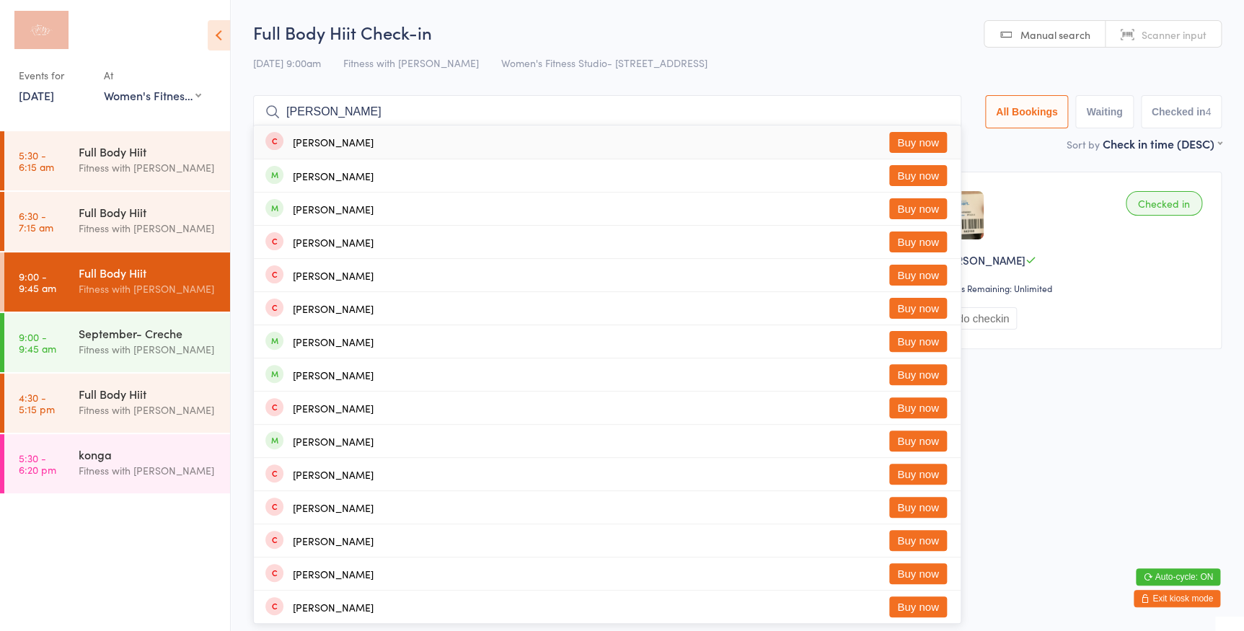
type input "[PERSON_NAME]"
click at [910, 145] on button "Buy now" at bounding box center [918, 142] width 58 height 21
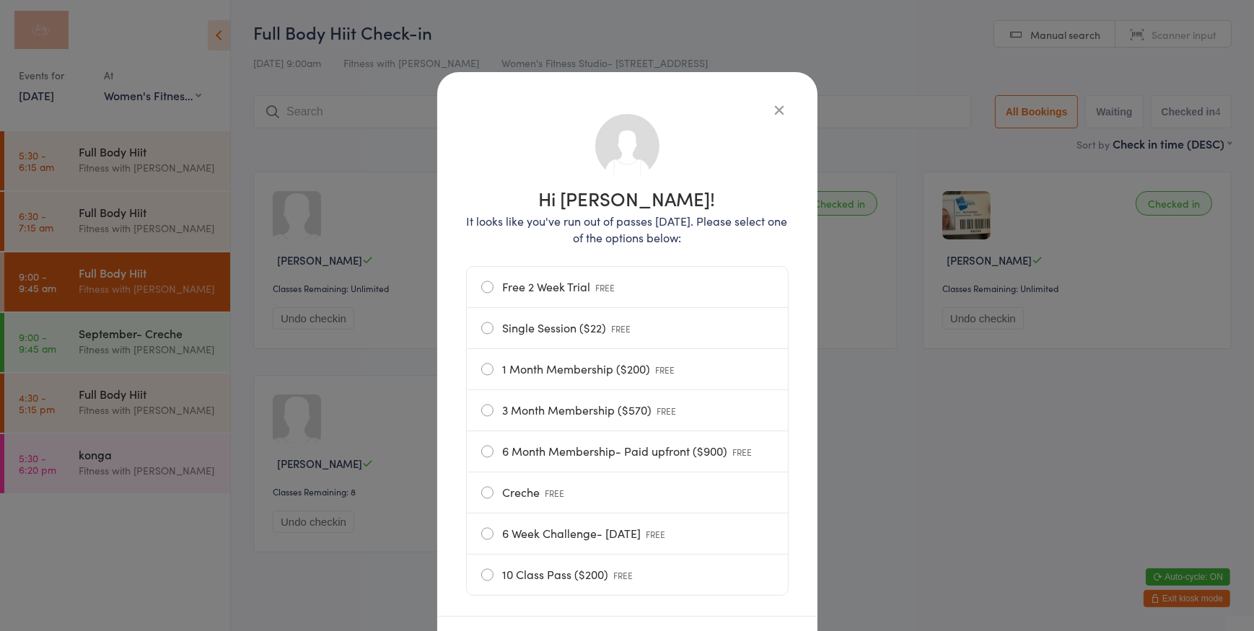
click at [481, 326] on label "Single Session ($22) FREE" at bounding box center [627, 328] width 292 height 40
click at [0, 0] on input "Single Session ($22) FREE" at bounding box center [0, 0] width 0 height 0
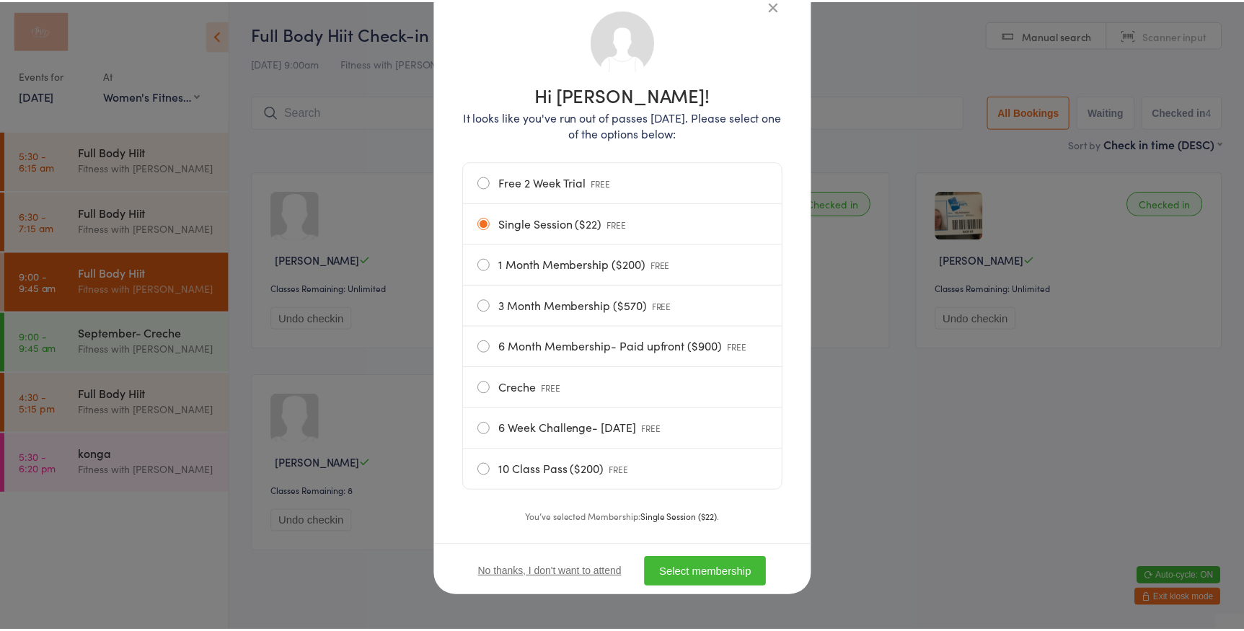
scroll to position [110, 0]
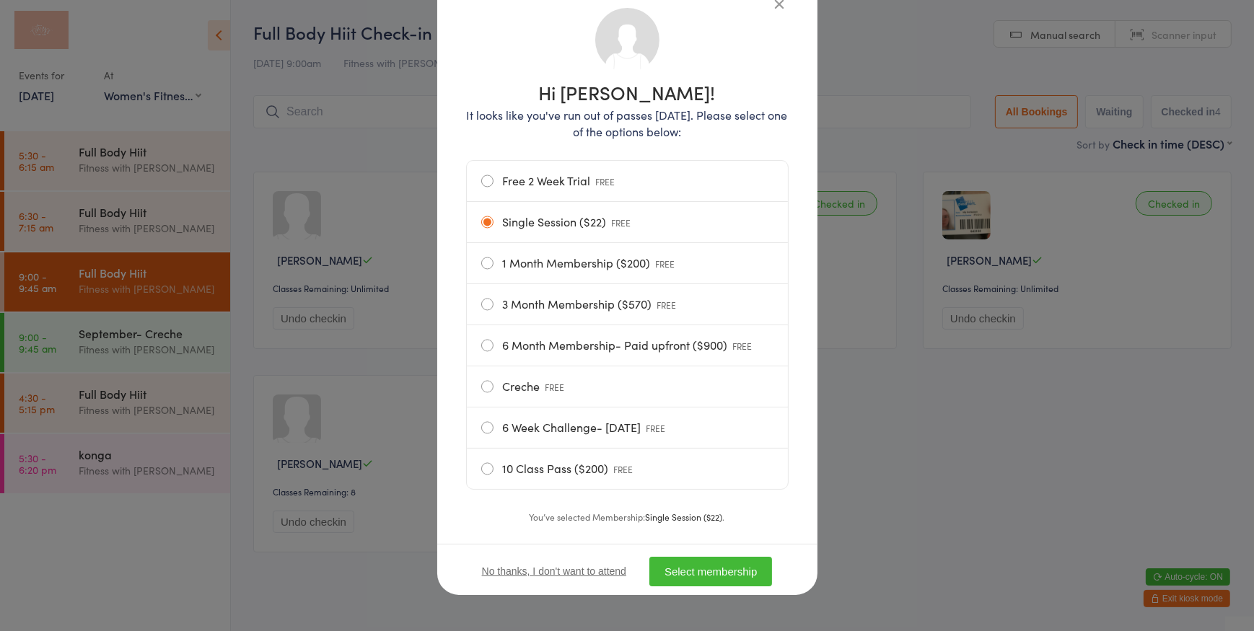
click at [713, 570] on button "Select membership" at bounding box center [710, 572] width 123 height 30
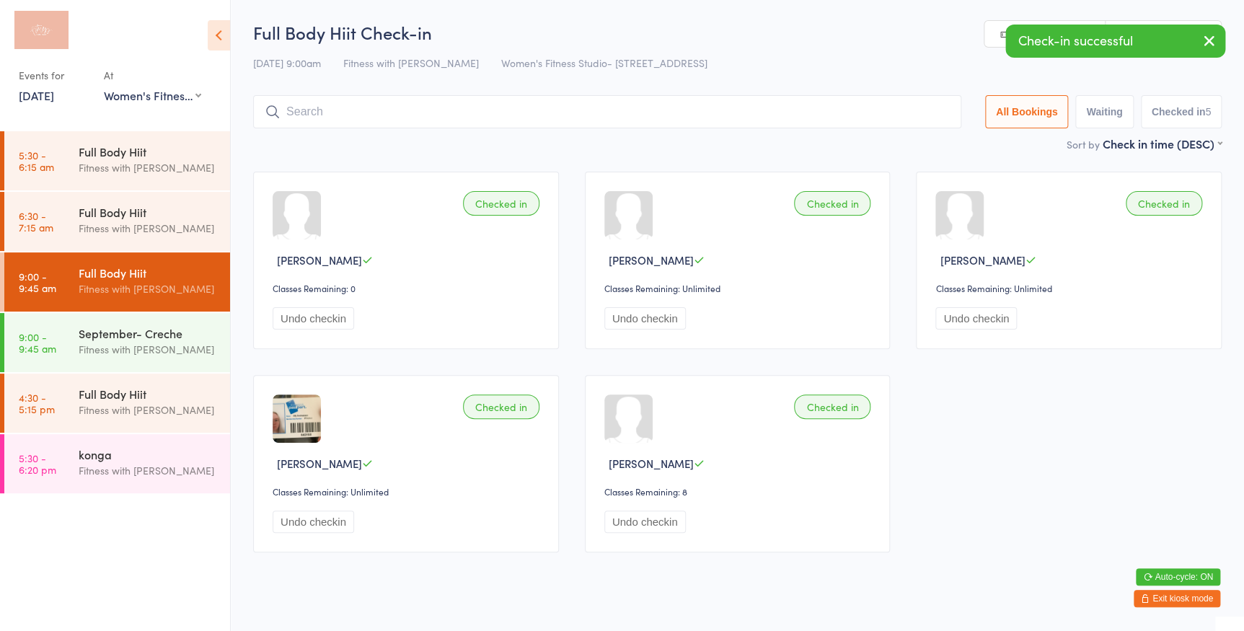
click at [1213, 39] on icon "button" at bounding box center [1209, 41] width 17 height 18
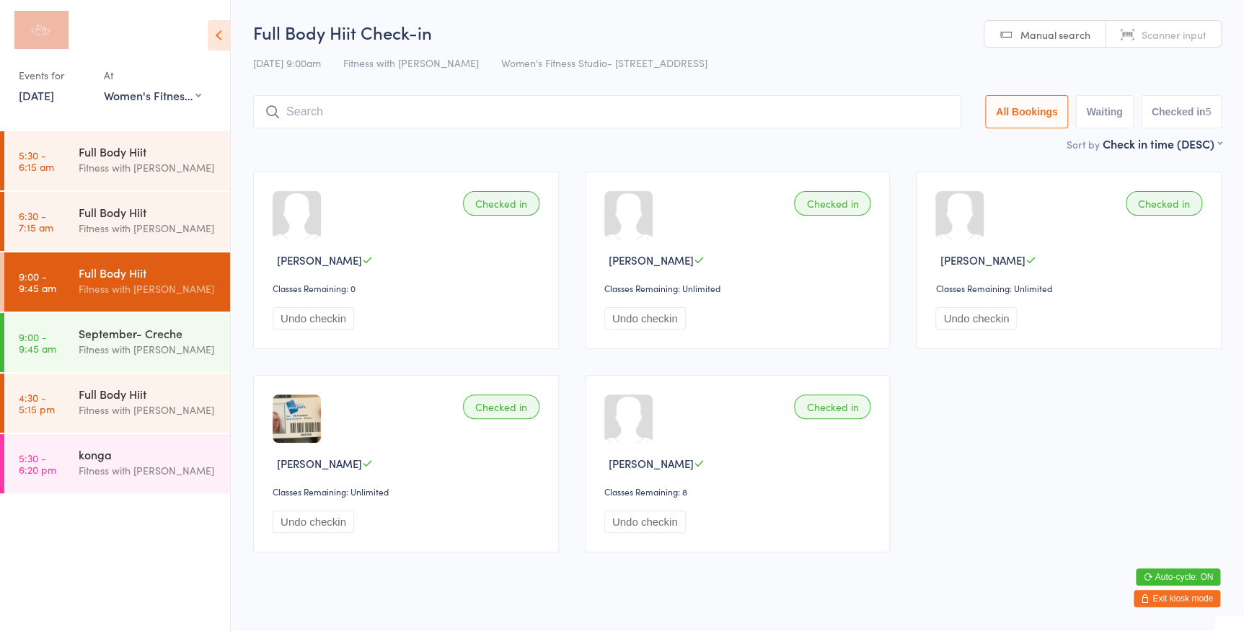
click at [1205, 30] on span "Scanner input" at bounding box center [1174, 34] width 65 height 14
click at [1001, 30] on link "Manual search" at bounding box center [1045, 34] width 121 height 27
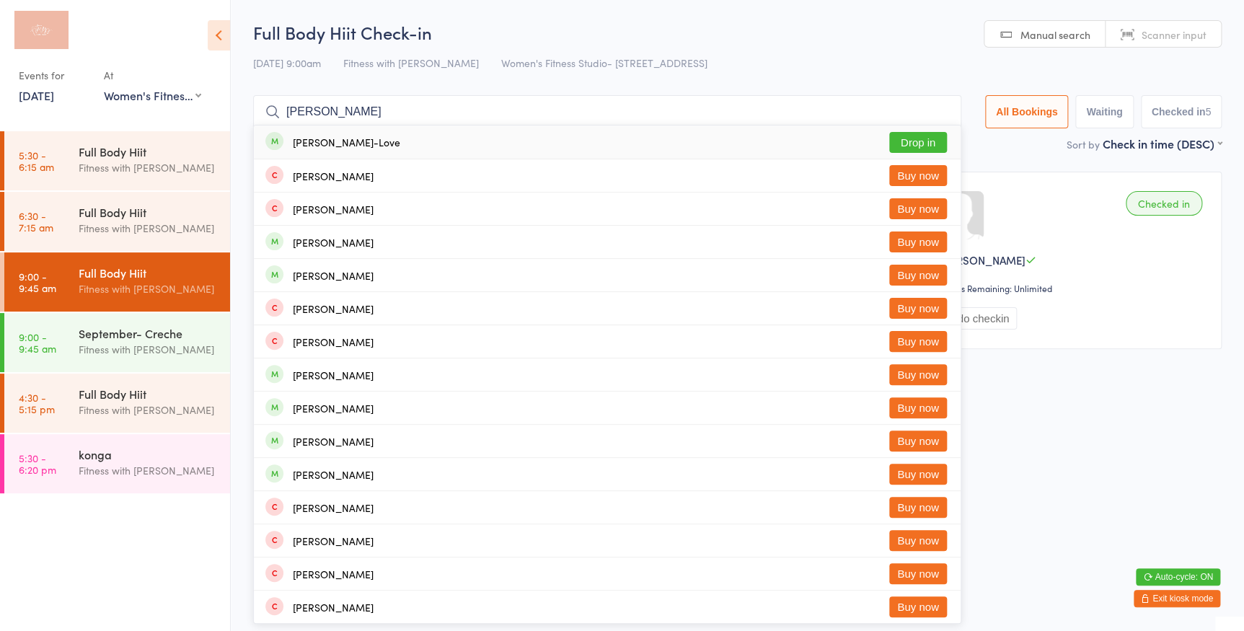
type input "[PERSON_NAME]"
click at [926, 149] on button "Drop in" at bounding box center [918, 142] width 58 height 21
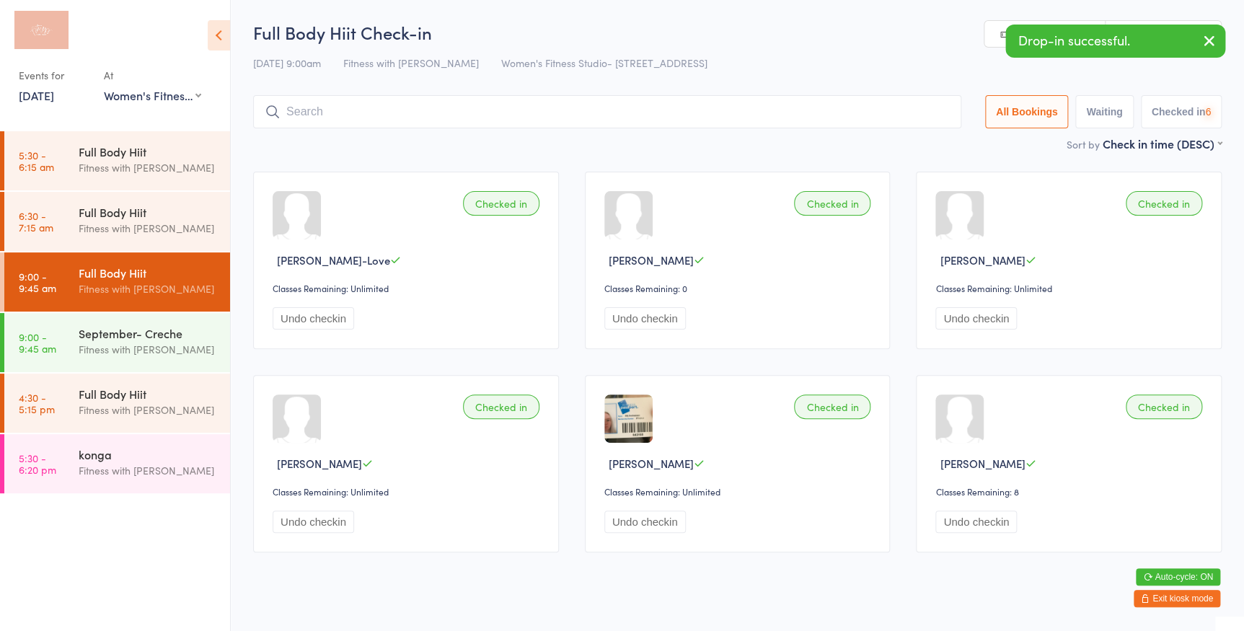
click at [1208, 39] on icon "button" at bounding box center [1209, 41] width 17 height 18
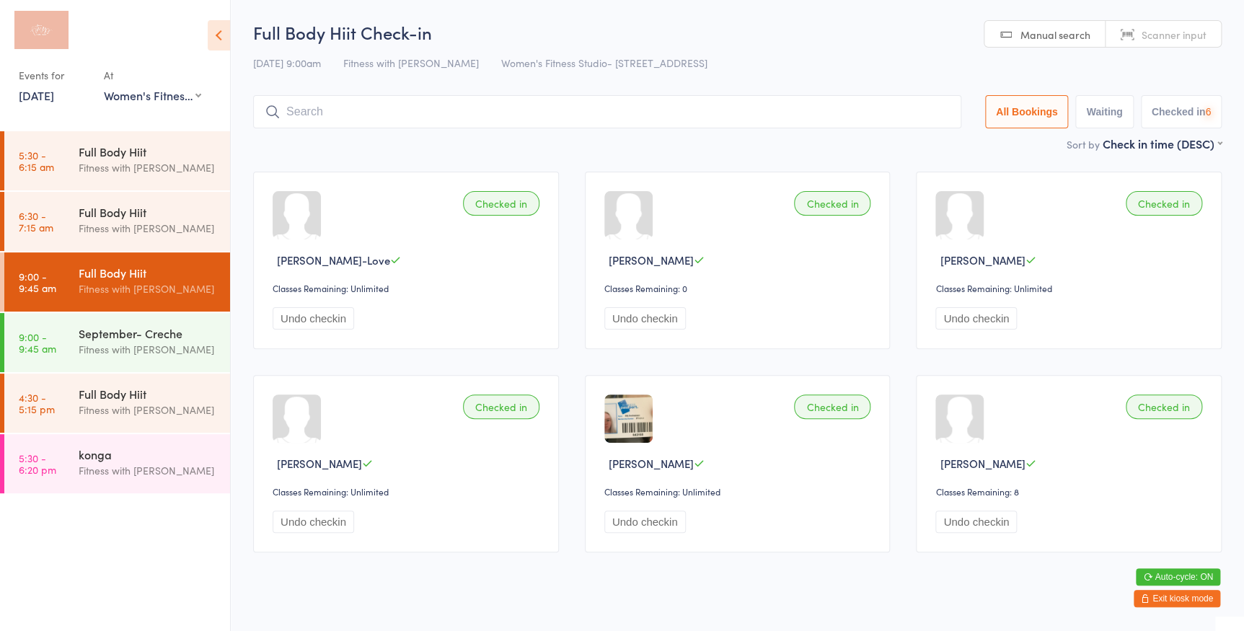
click at [1200, 35] on span "Scanner input" at bounding box center [1174, 34] width 65 height 14
type input "283"
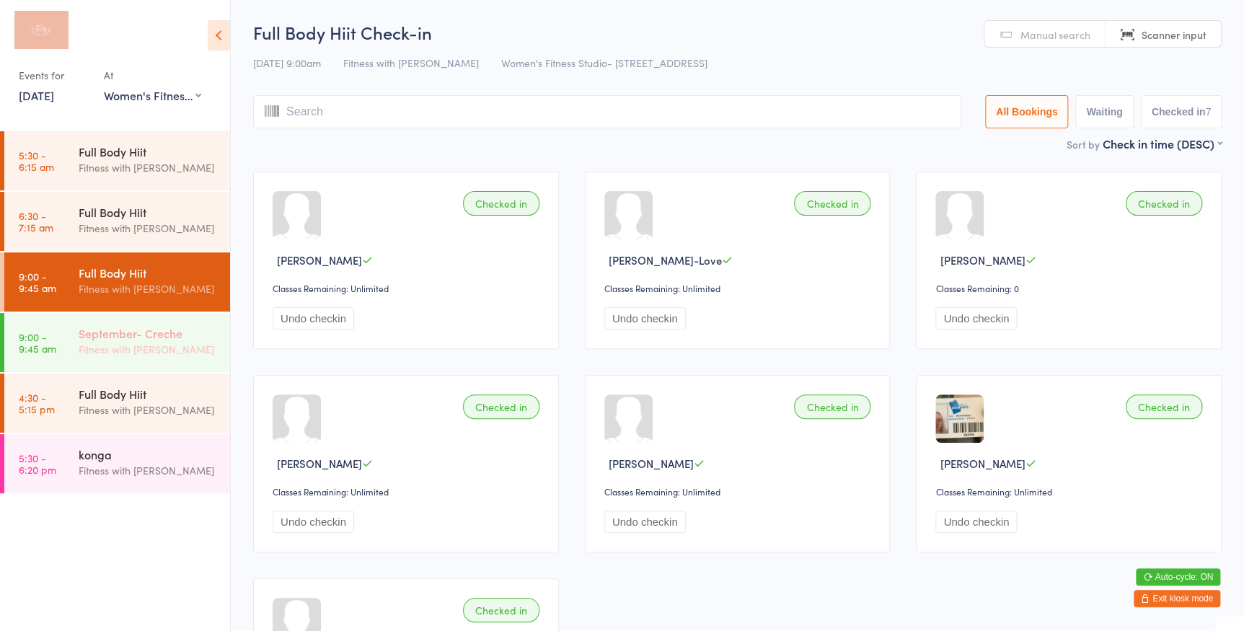
click at [172, 321] on div "September- Creche Fitness with [PERSON_NAME]" at bounding box center [154, 341] width 151 height 57
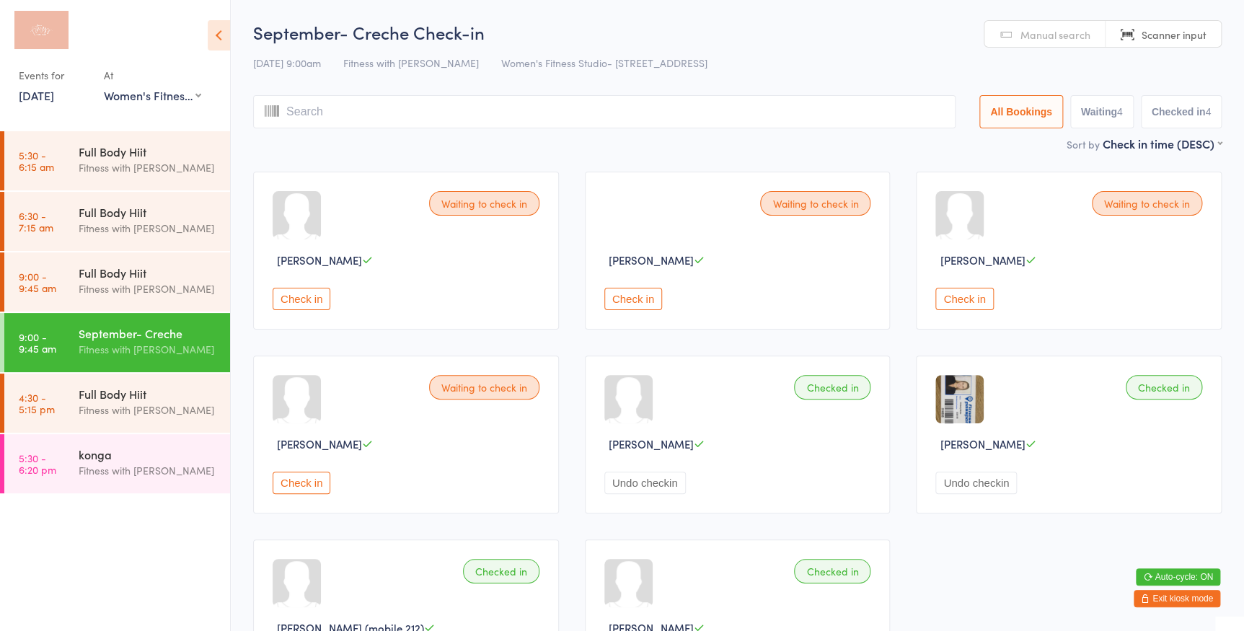
click at [285, 297] on button "Check in" at bounding box center [302, 299] width 58 height 22
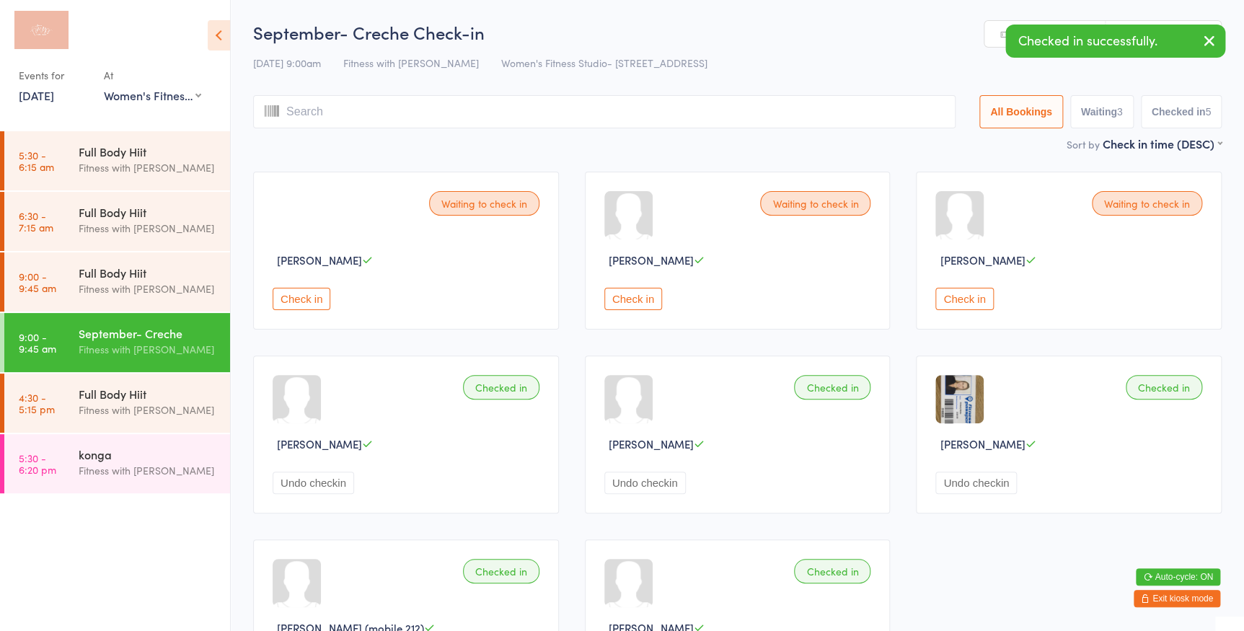
click at [945, 289] on button "Check in" at bounding box center [965, 299] width 58 height 22
click at [27, 283] on time "9:00 - 9:45 am" at bounding box center [38, 282] width 38 height 23
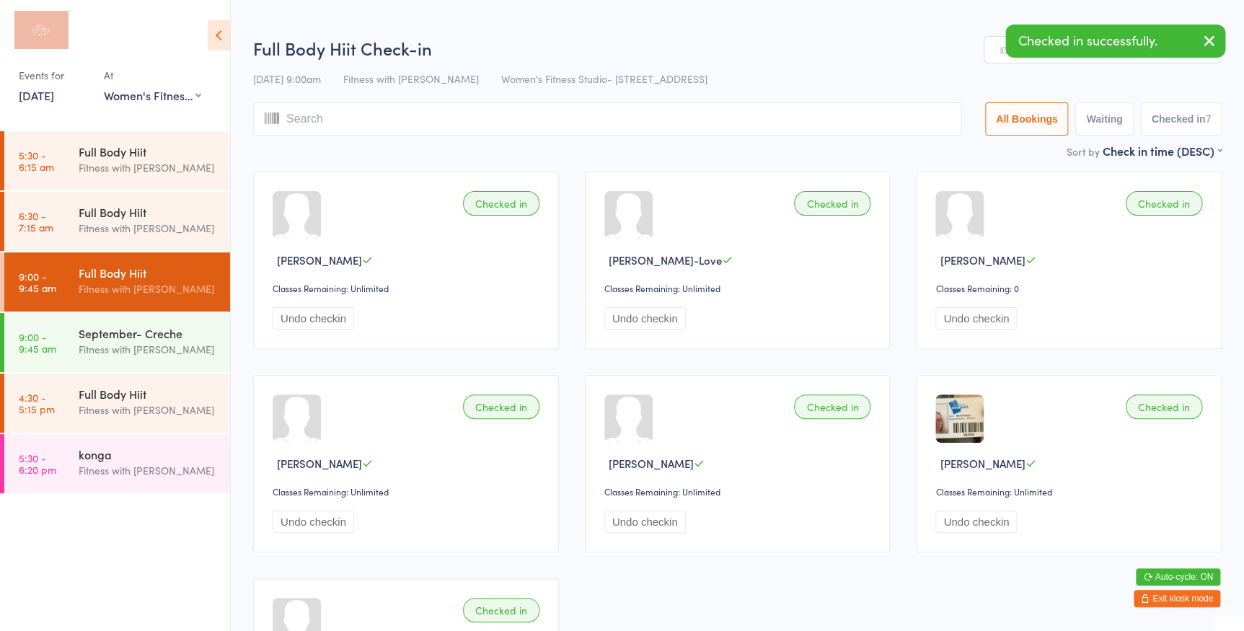
click at [1202, 44] on icon "button" at bounding box center [1209, 41] width 17 height 18
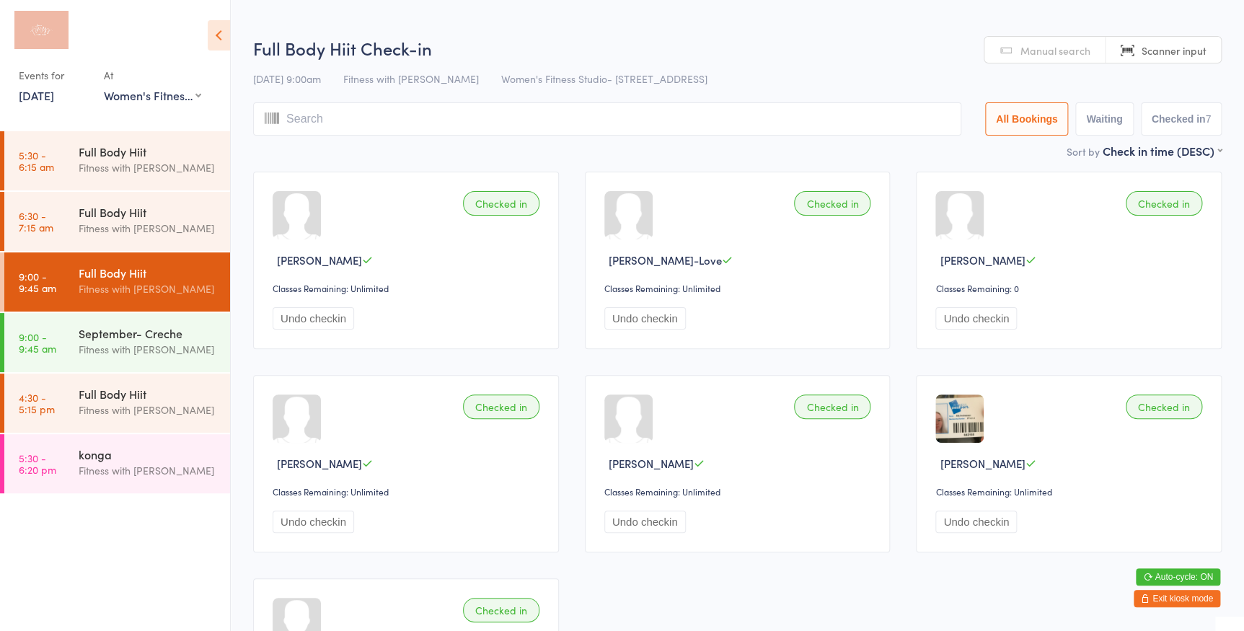
click at [1035, 48] on span "Manual search" at bounding box center [1056, 50] width 70 height 14
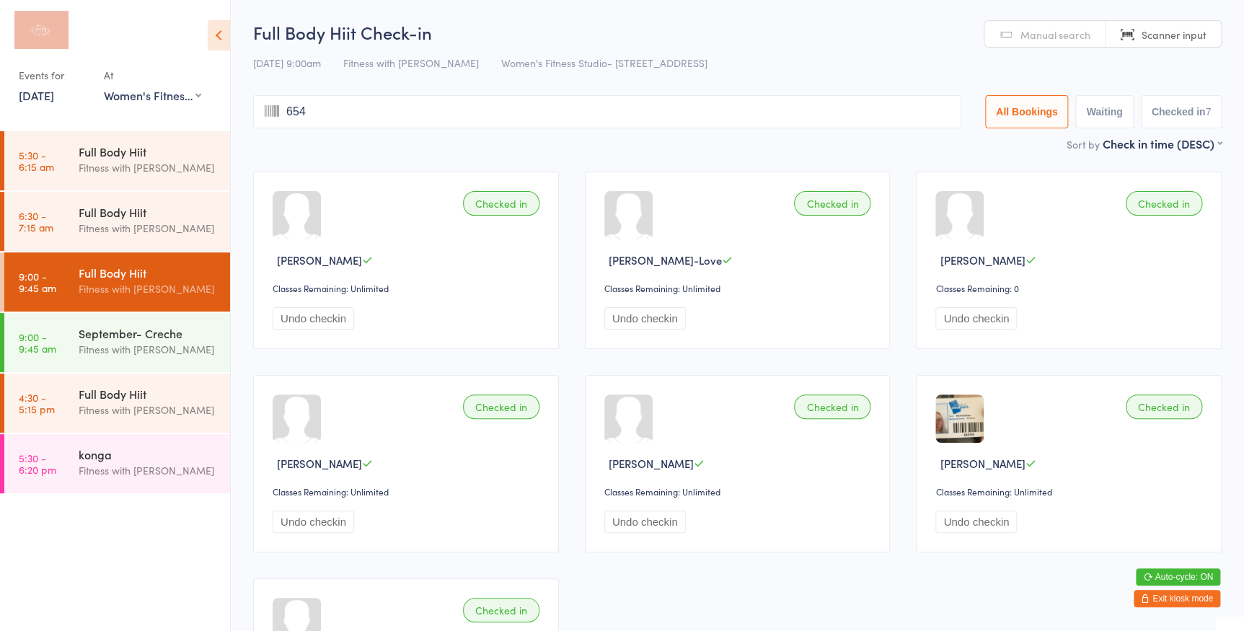
type input "6547"
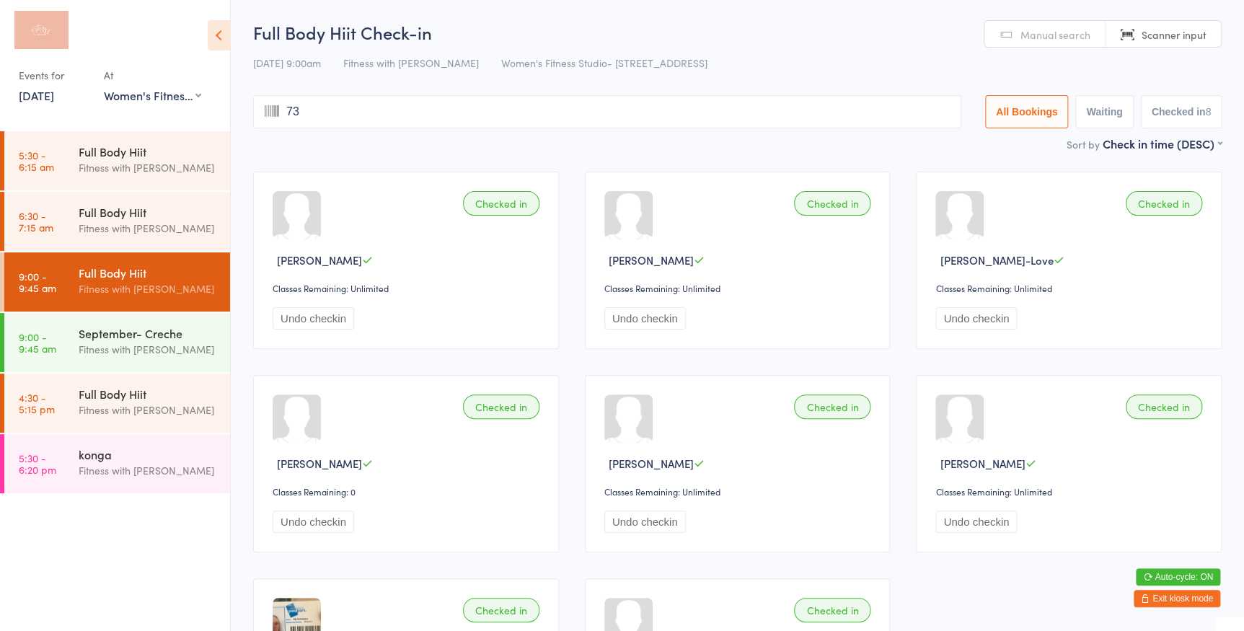
type input "731"
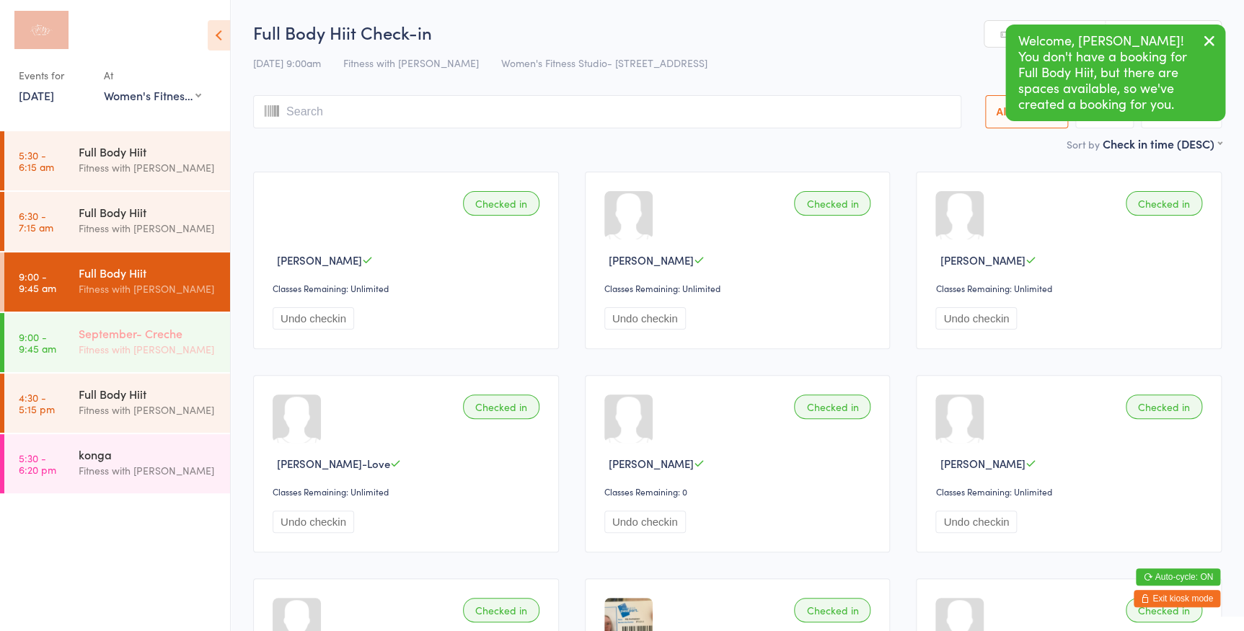
click at [82, 338] on div "September- Creche" at bounding box center [148, 333] width 139 height 16
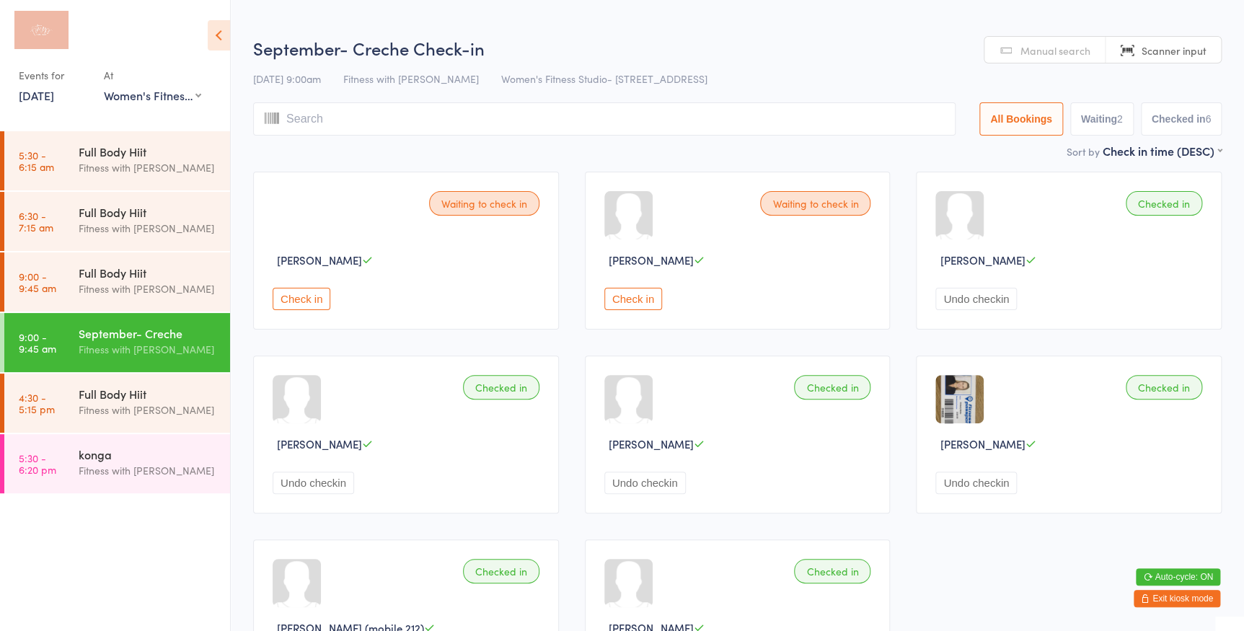
click at [306, 302] on button "Check in" at bounding box center [302, 299] width 58 height 22
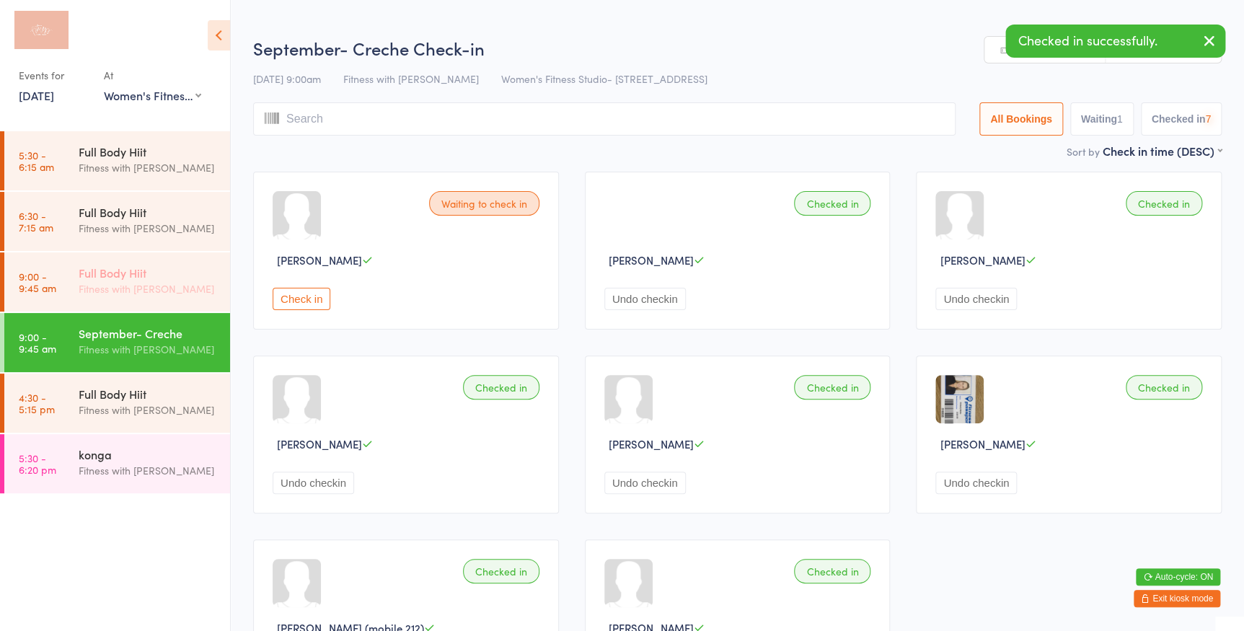
click at [35, 287] on time "9:00 - 9:45 am" at bounding box center [38, 282] width 38 height 23
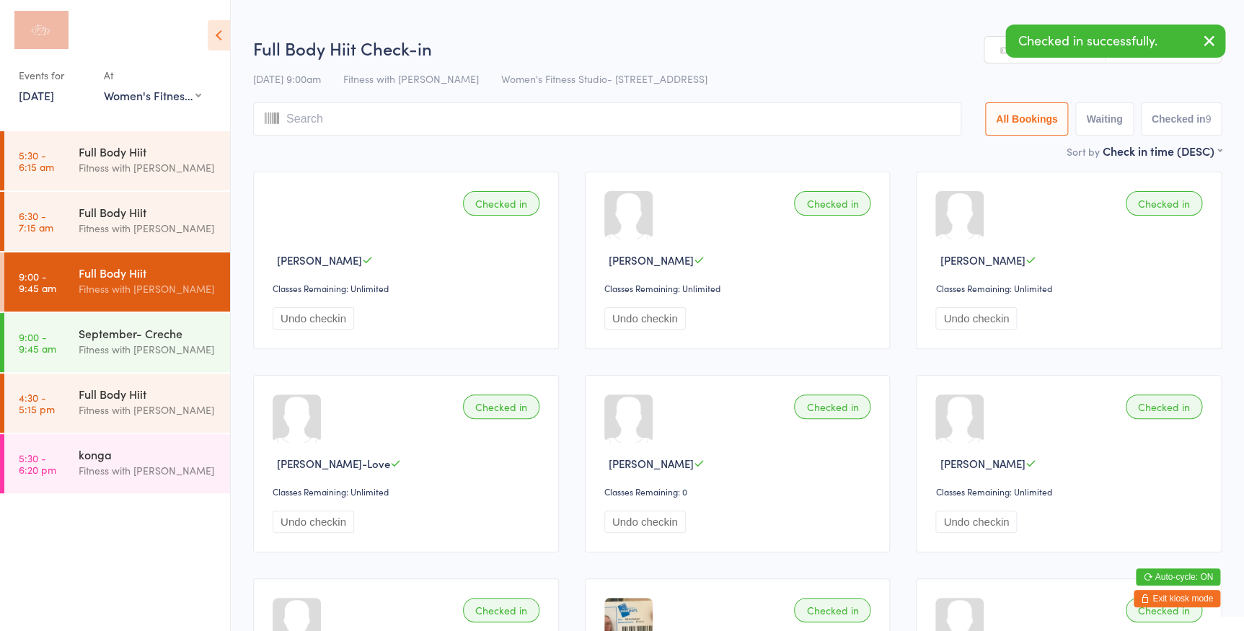
click at [1219, 40] on button "button" at bounding box center [1210, 41] width 32 height 33
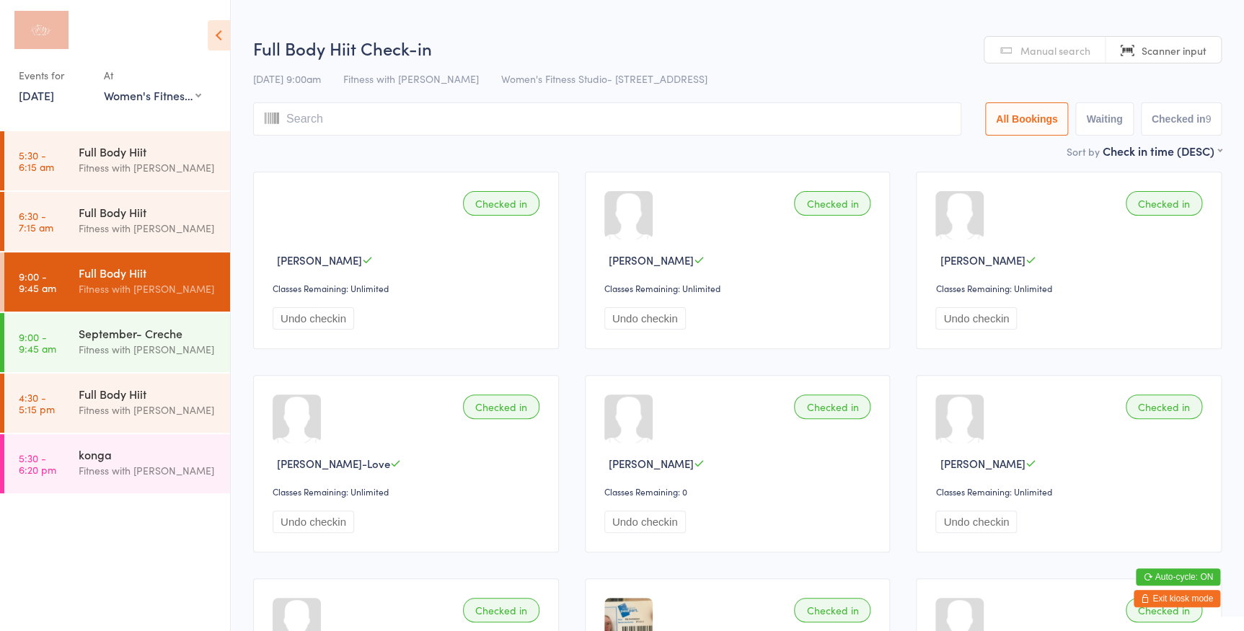
click at [1024, 43] on span "Manual search" at bounding box center [1056, 50] width 70 height 14
click at [1024, 53] on span "Manual search" at bounding box center [1056, 50] width 70 height 14
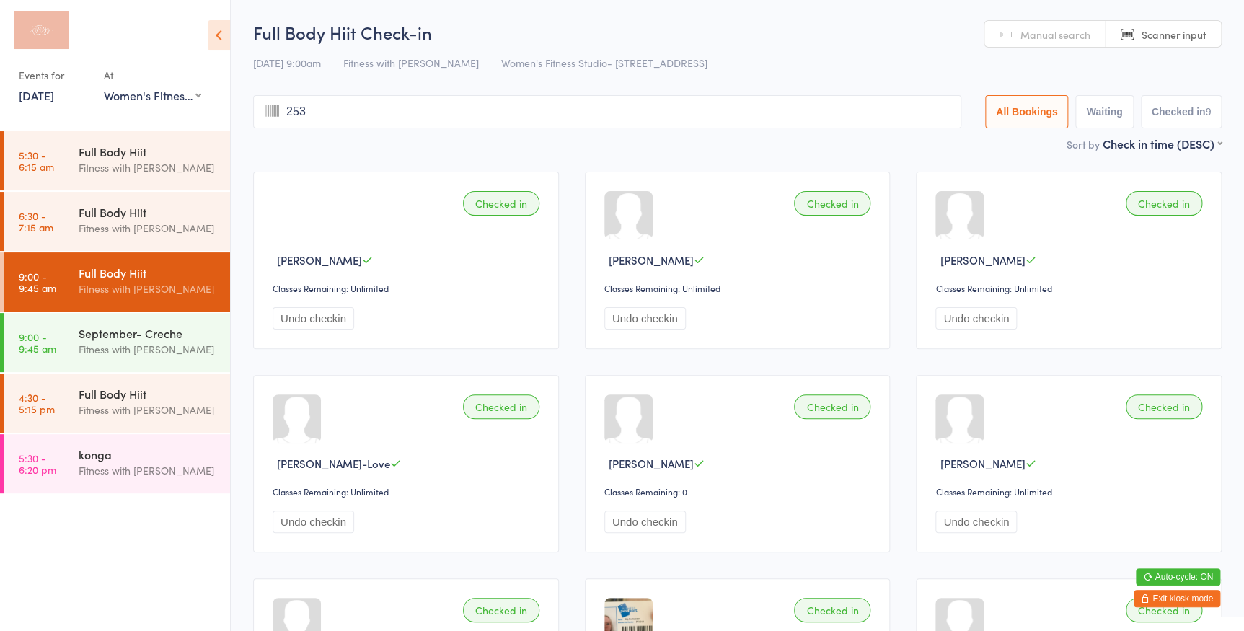
type input "2538"
type input "1080"
type input "2038"
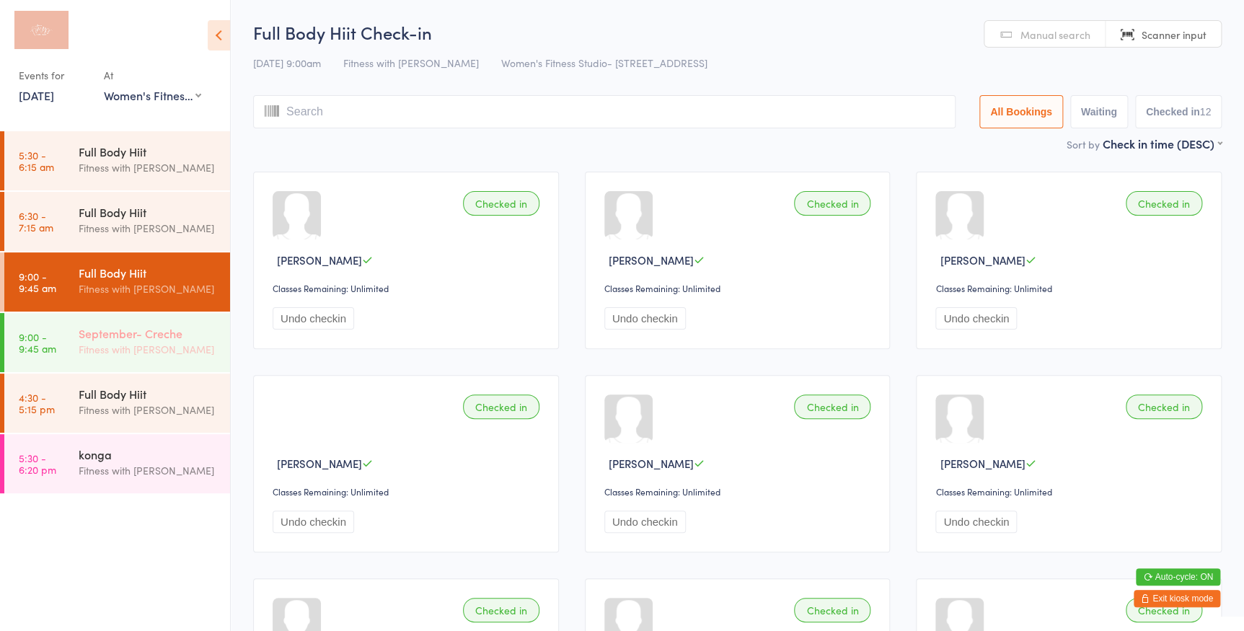
click at [114, 339] on div "September- Creche" at bounding box center [148, 333] width 139 height 16
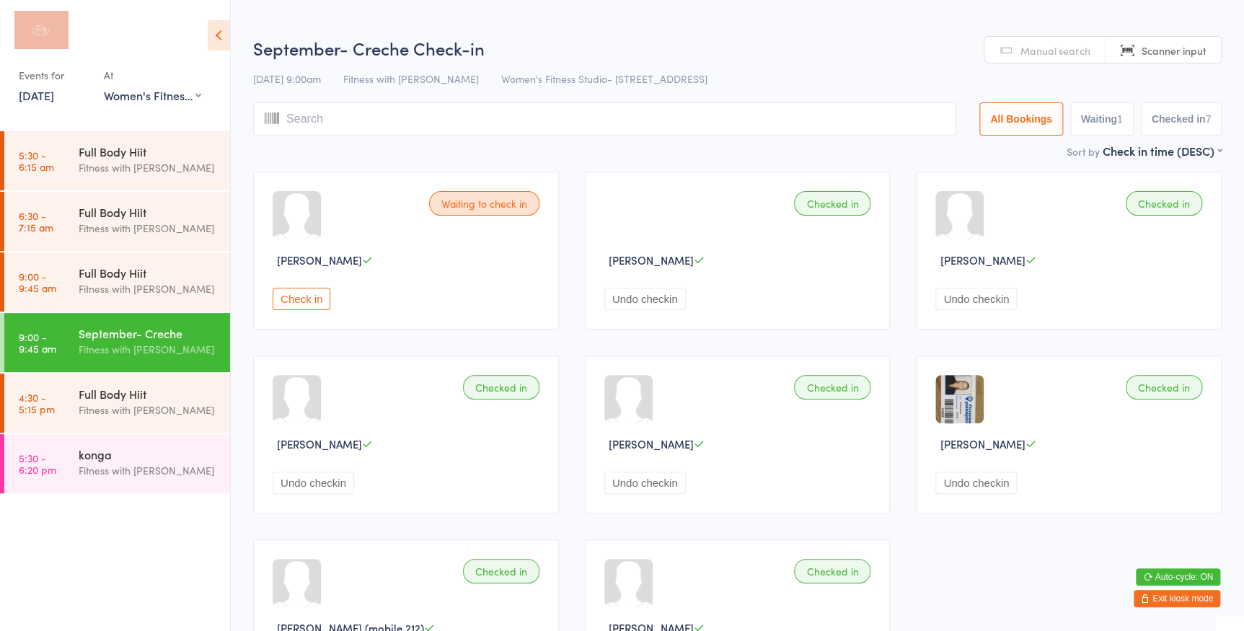
click at [312, 293] on button "Check in" at bounding box center [302, 299] width 58 height 22
